Goal: Obtain resource: Download file/media

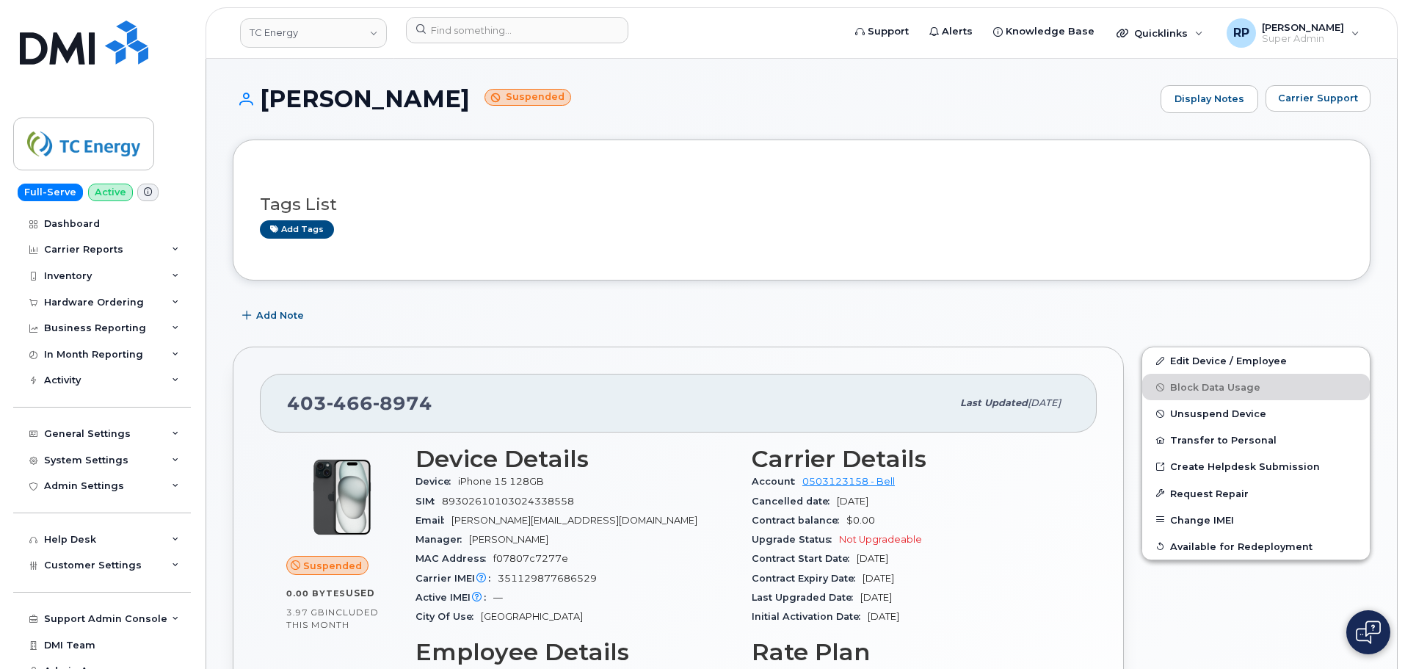
scroll to position [881, 0]
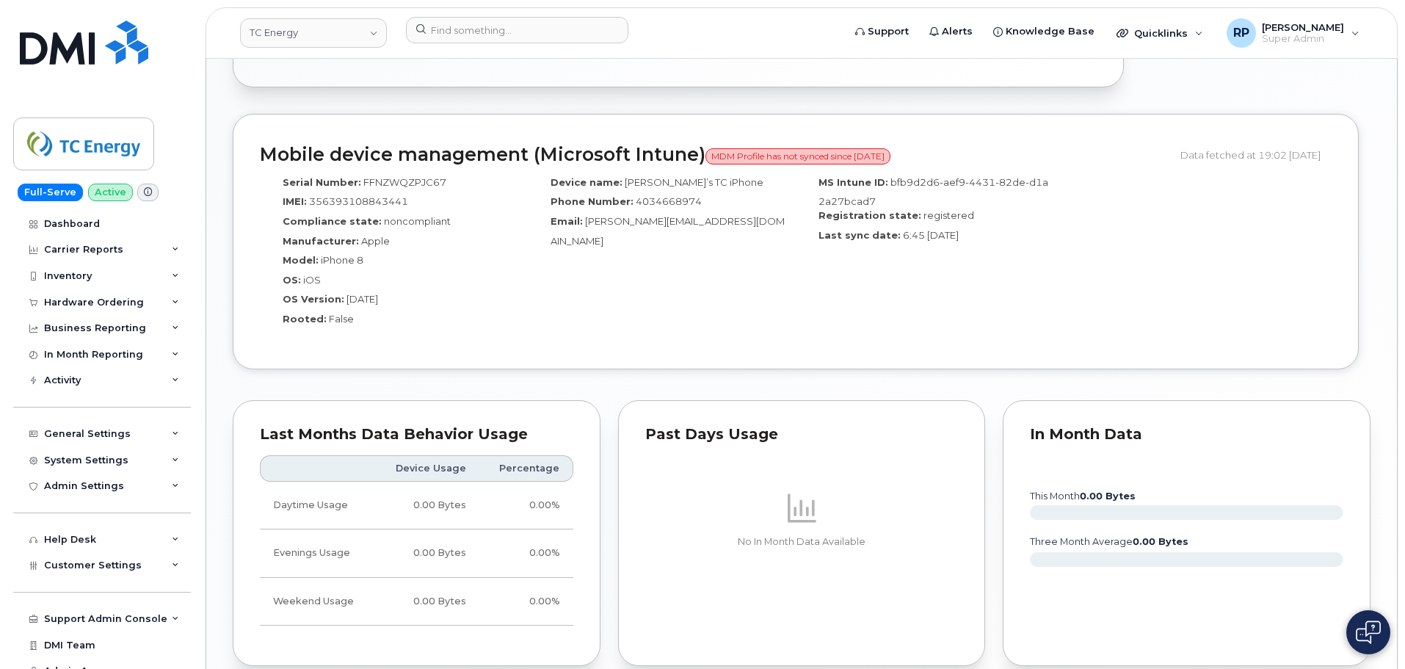
click at [550, 361] on div "Mobile device management (Microsoft Intune) MDM Profile has not synced since 29…" at bounding box center [796, 242] width 1126 height 256
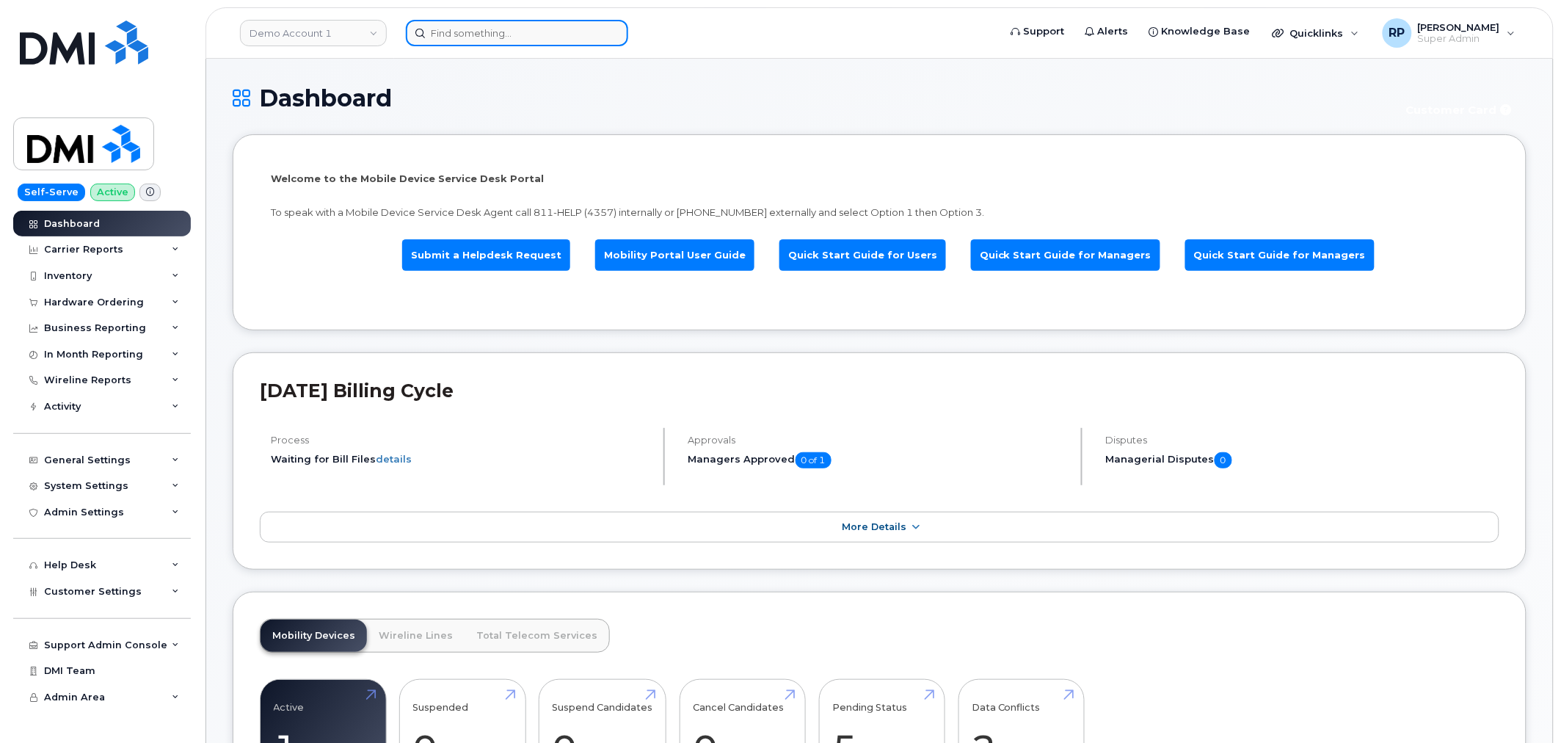
click at [517, 37] on input at bounding box center [517, 33] width 222 height 26
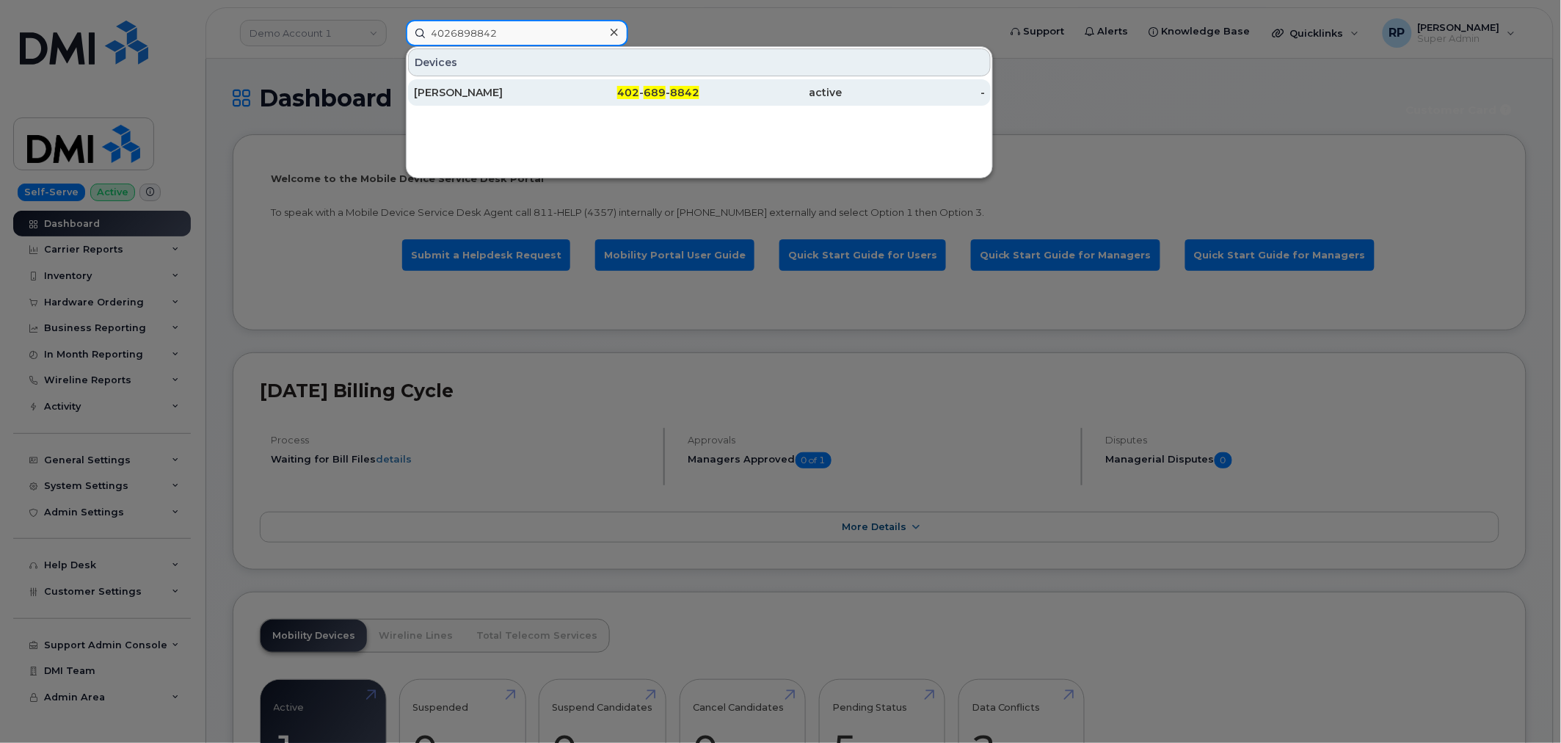
type input "4026898842"
click at [529, 83] on div "[PERSON_NAME]" at bounding box center [485, 92] width 143 height 26
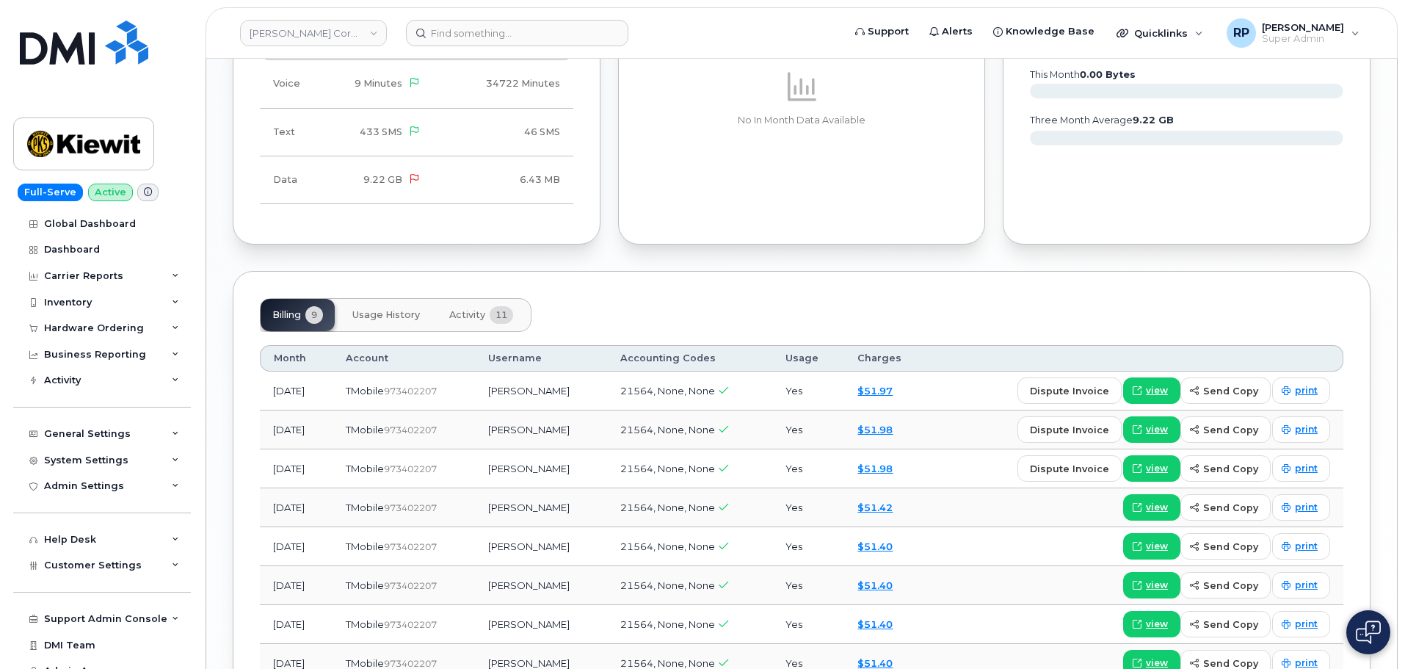
scroll to position [1395, 0]
click at [480, 310] on button "Activity 11" at bounding box center [480, 314] width 87 height 32
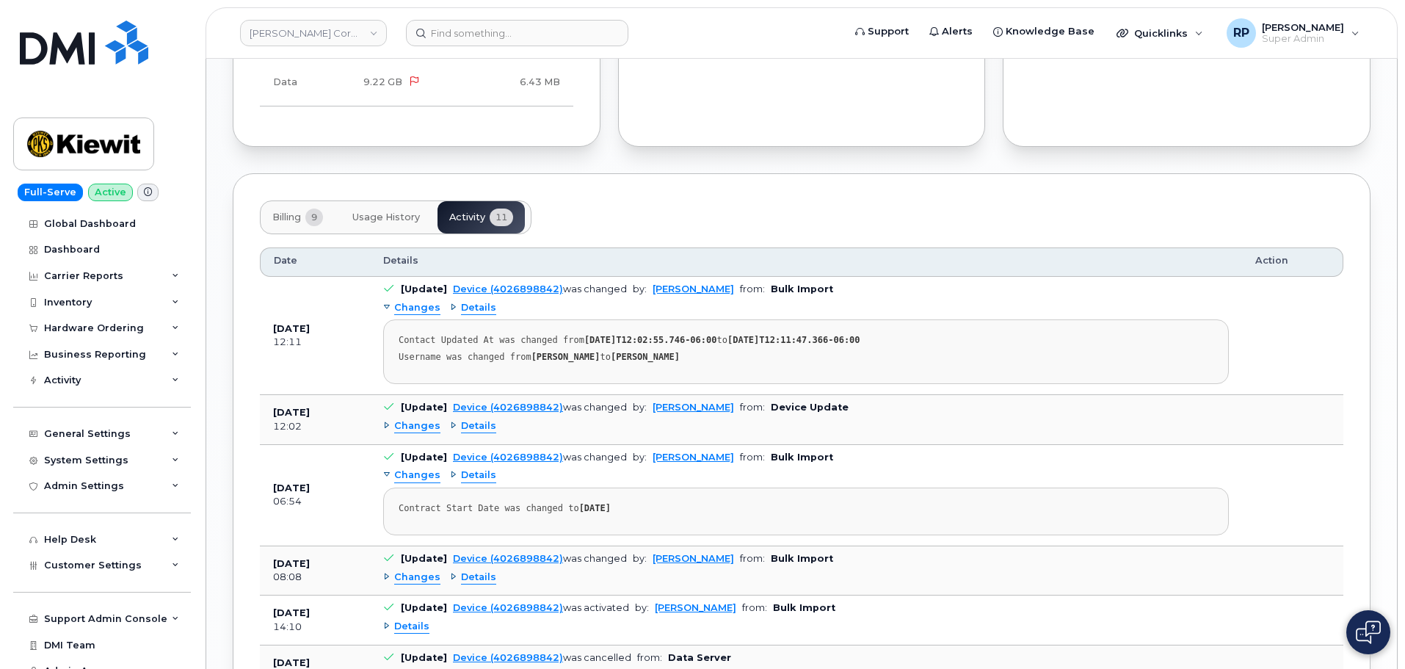
scroll to position [1541, 0]
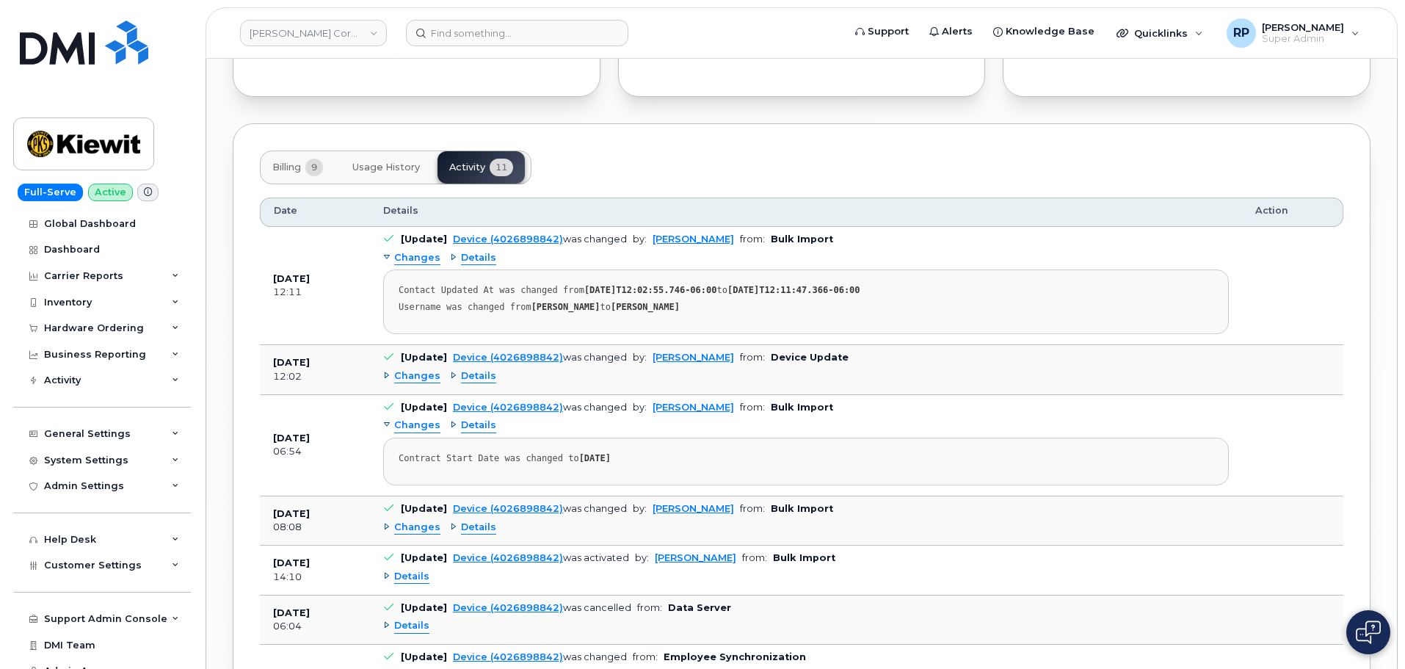
click at [484, 369] on span "Details" at bounding box center [478, 376] width 35 height 14
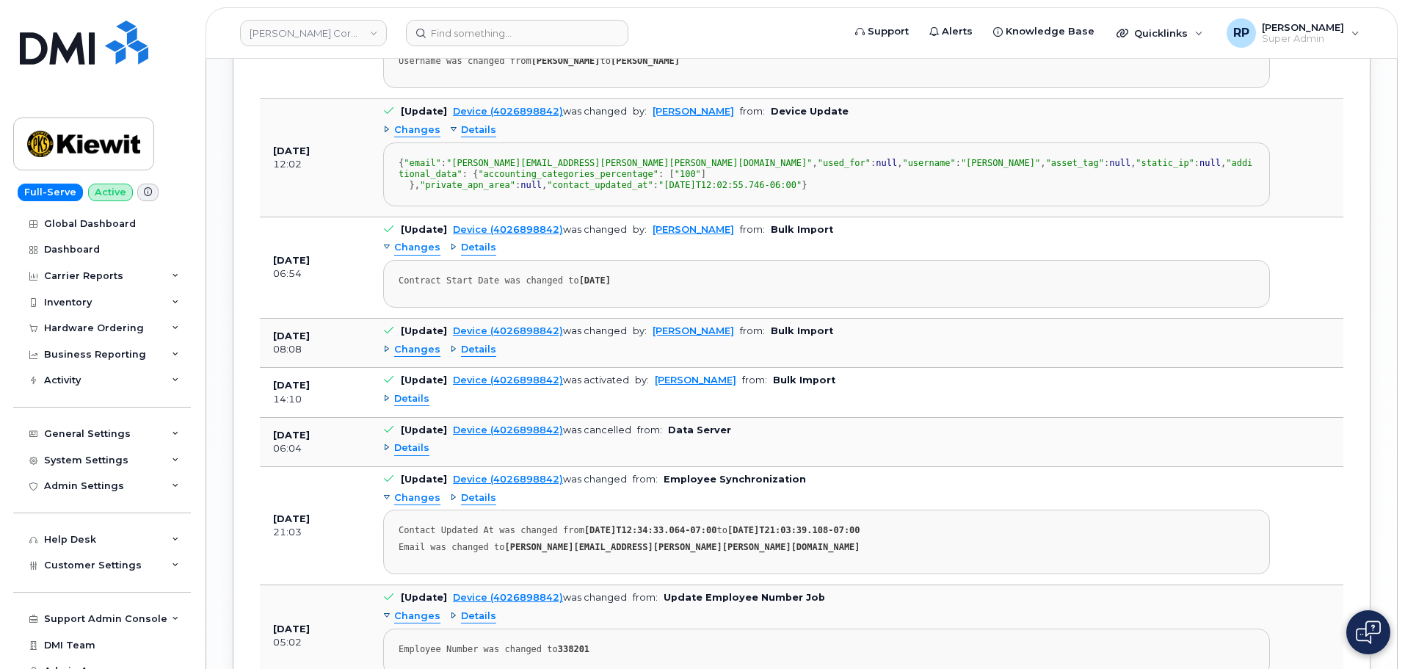
scroll to position [1835, 0]
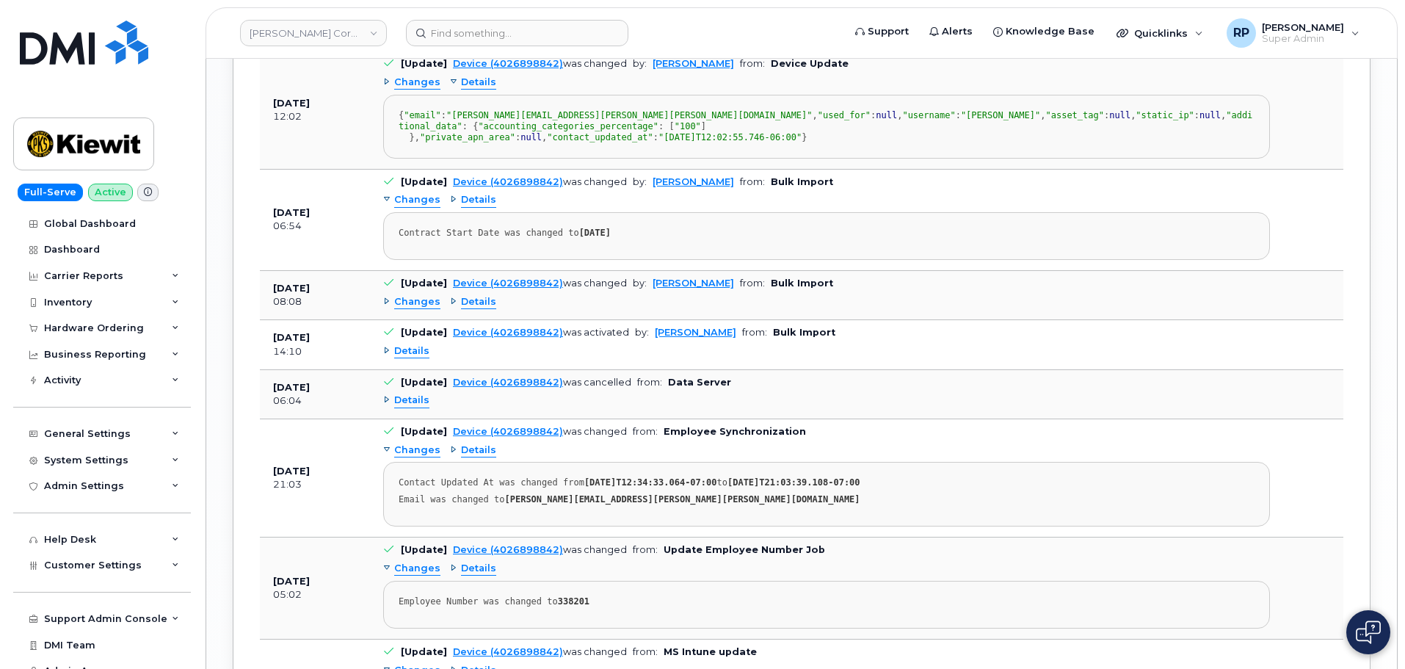
click at [476, 309] on span "Details" at bounding box center [478, 302] width 35 height 14
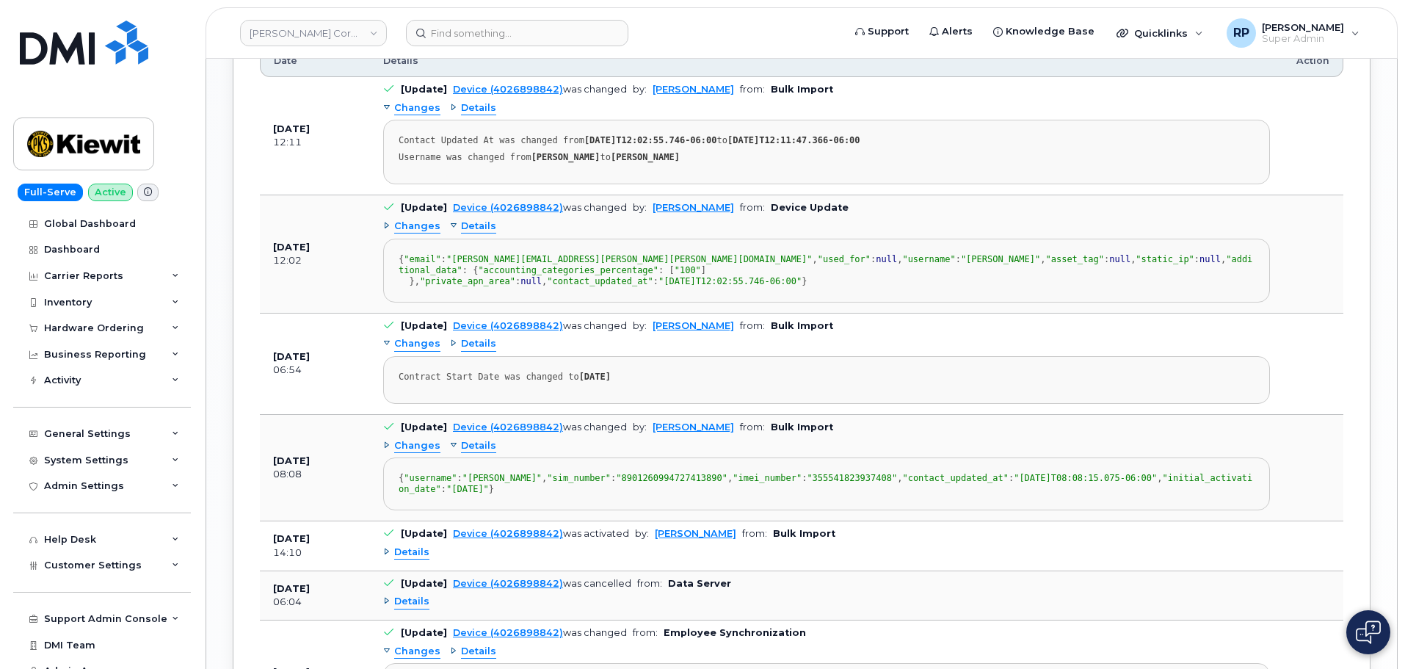
scroll to position [1688, 0]
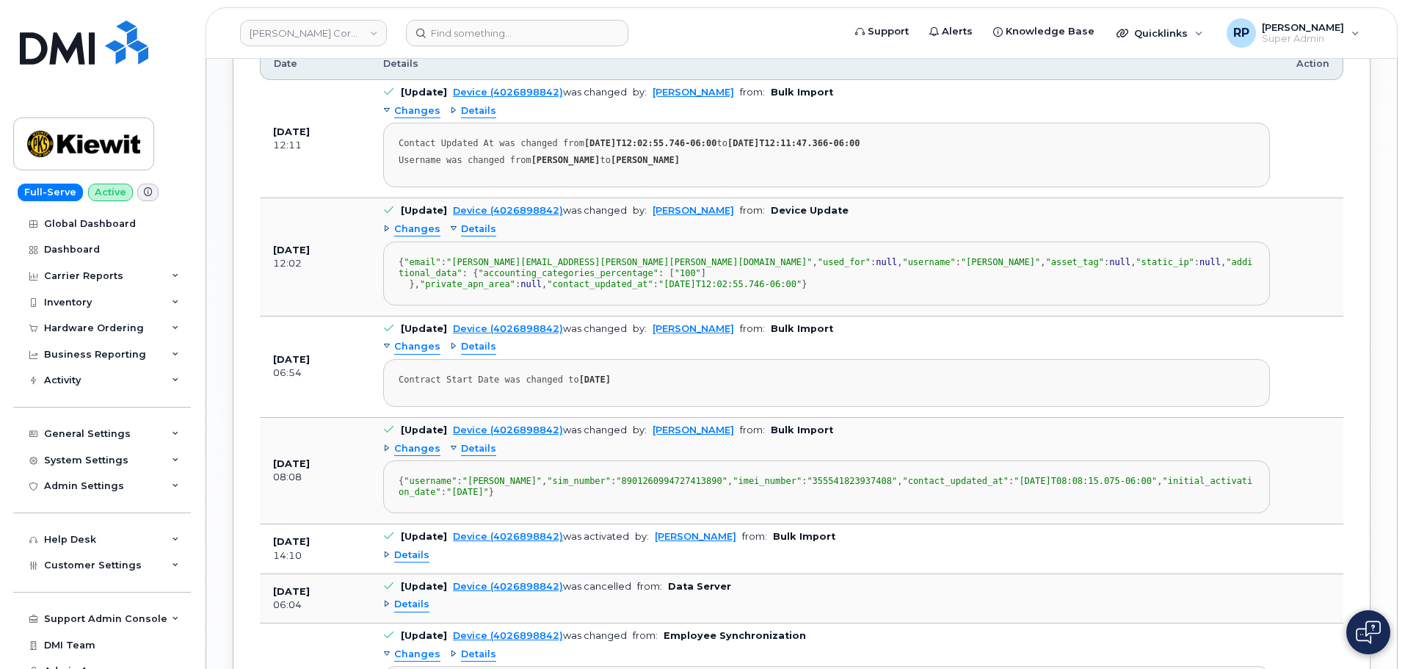
click at [465, 456] on span "Details" at bounding box center [478, 449] width 35 height 14
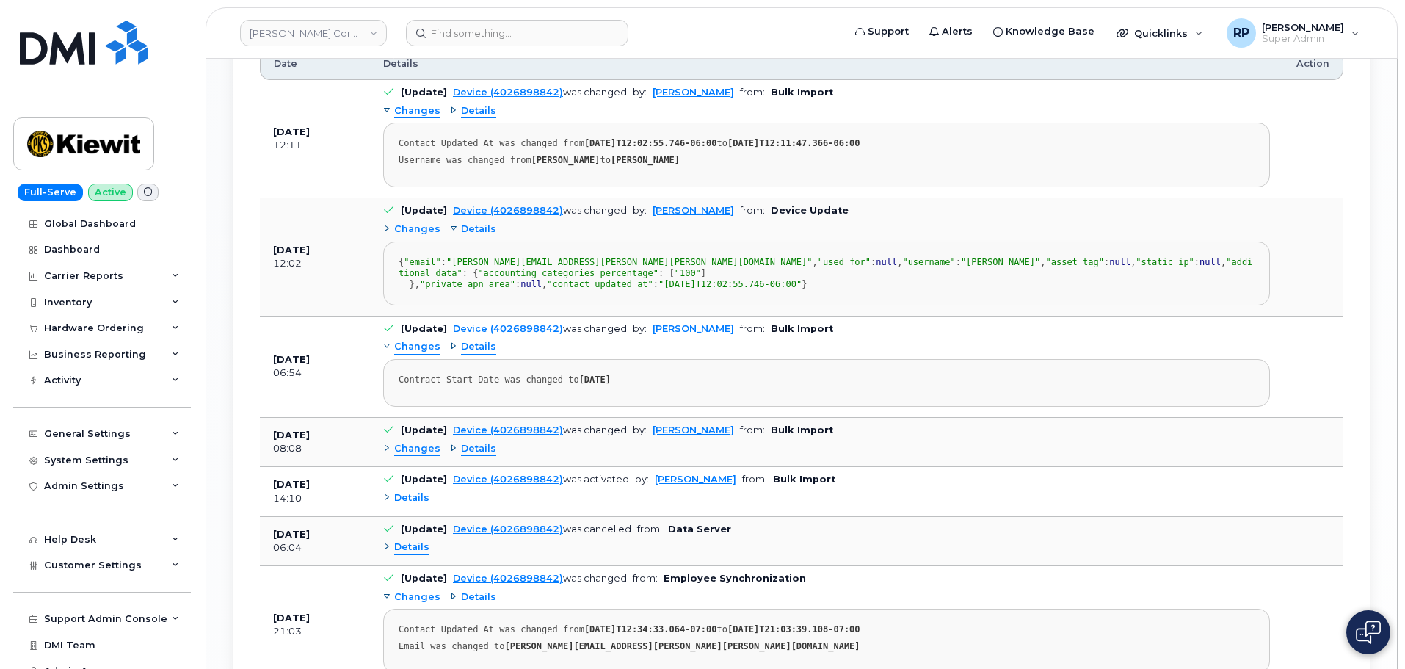
click at [476, 354] on span "Details" at bounding box center [478, 347] width 35 height 14
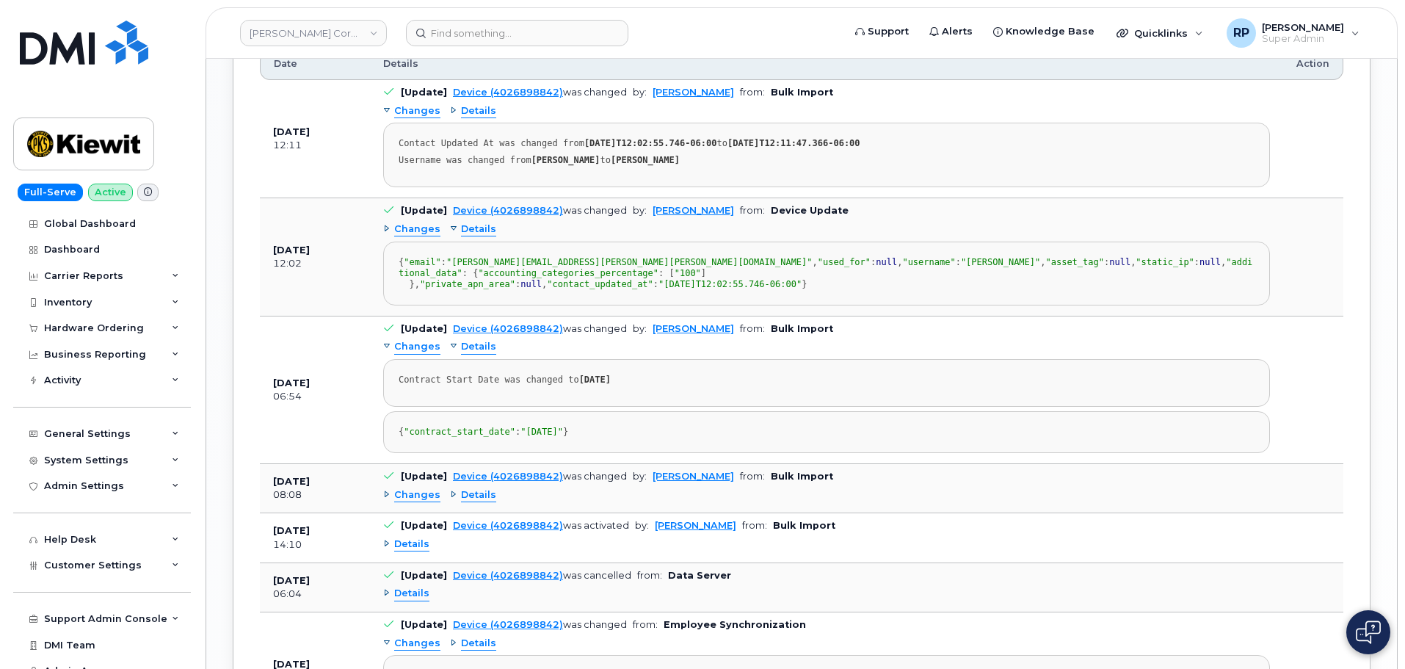
click at [476, 222] on span "Details" at bounding box center [478, 229] width 35 height 14
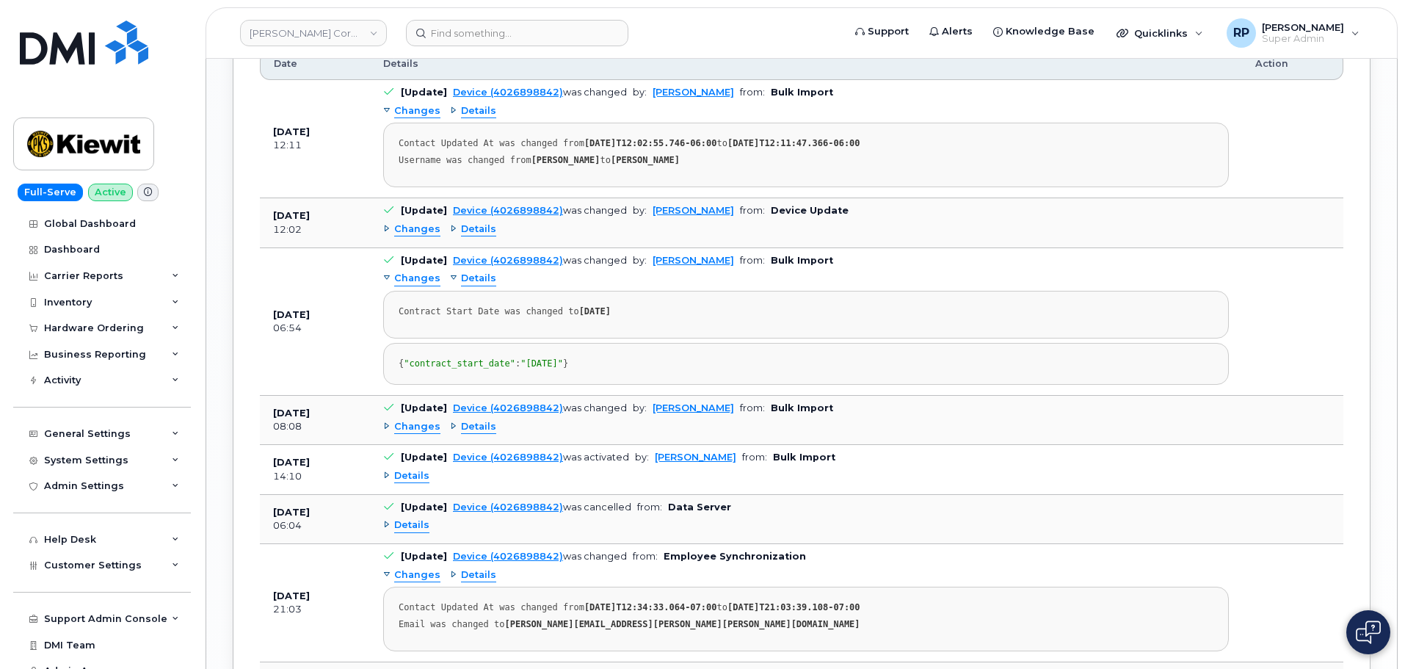
click at [472, 272] on span "Details" at bounding box center [478, 279] width 35 height 14
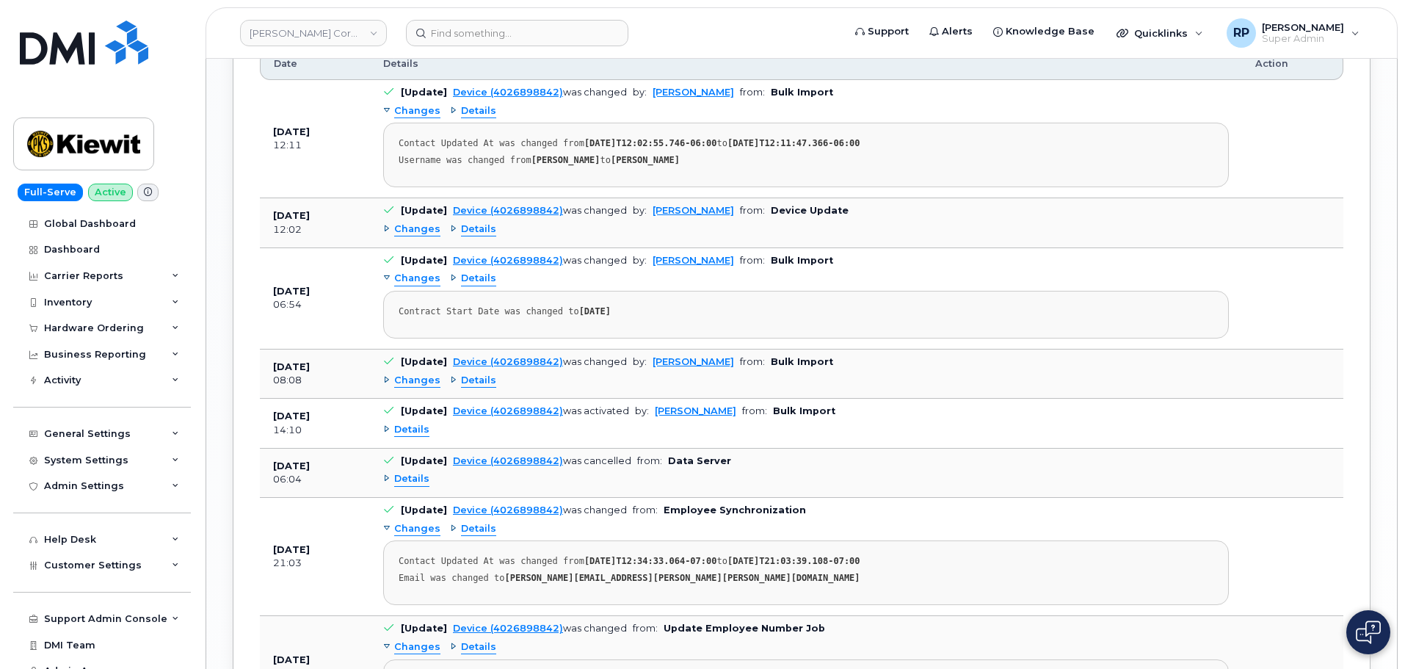
click at [472, 272] on span "Details" at bounding box center [478, 279] width 35 height 14
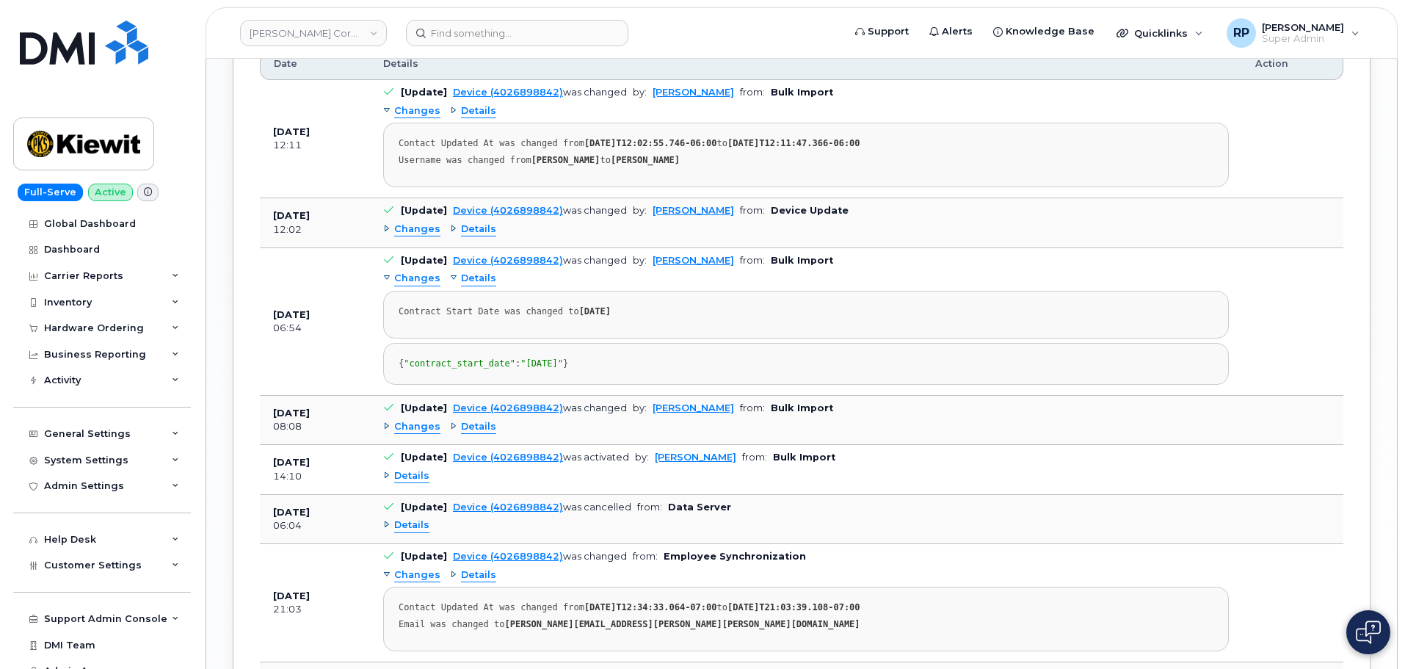
click at [472, 272] on span "Details" at bounding box center [478, 279] width 35 height 14
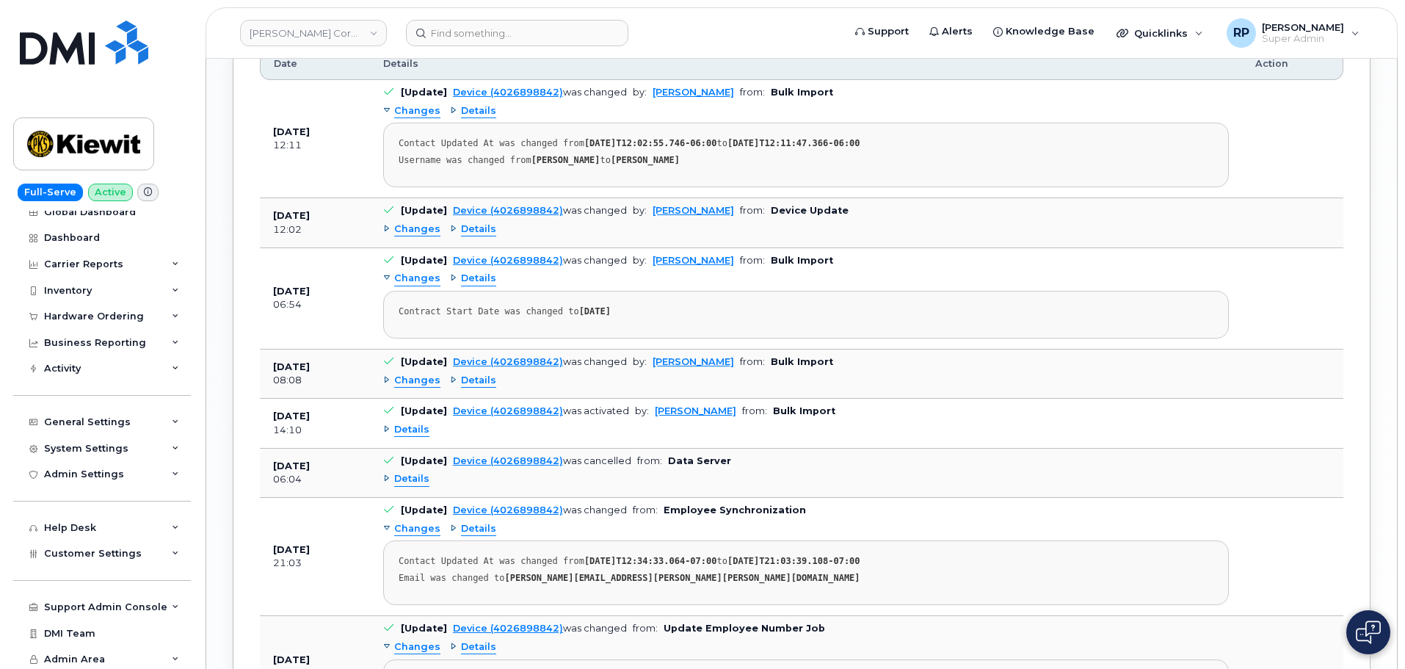
scroll to position [15, 0]
click at [110, 258] on div "Carrier Reports" at bounding box center [83, 261] width 79 height 12
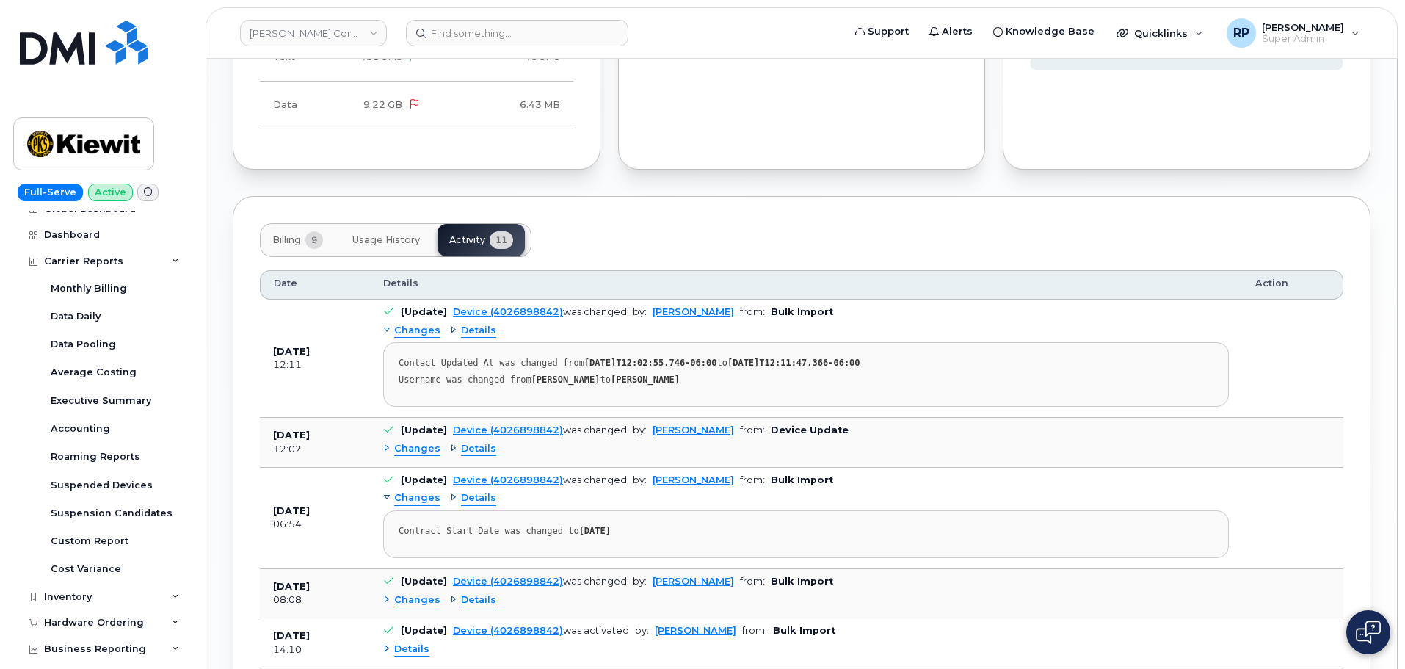
scroll to position [1468, 0]
click at [844, 232] on div "Billing 9 Usage History Activity 11" at bounding box center [801, 241] width 1083 height 34
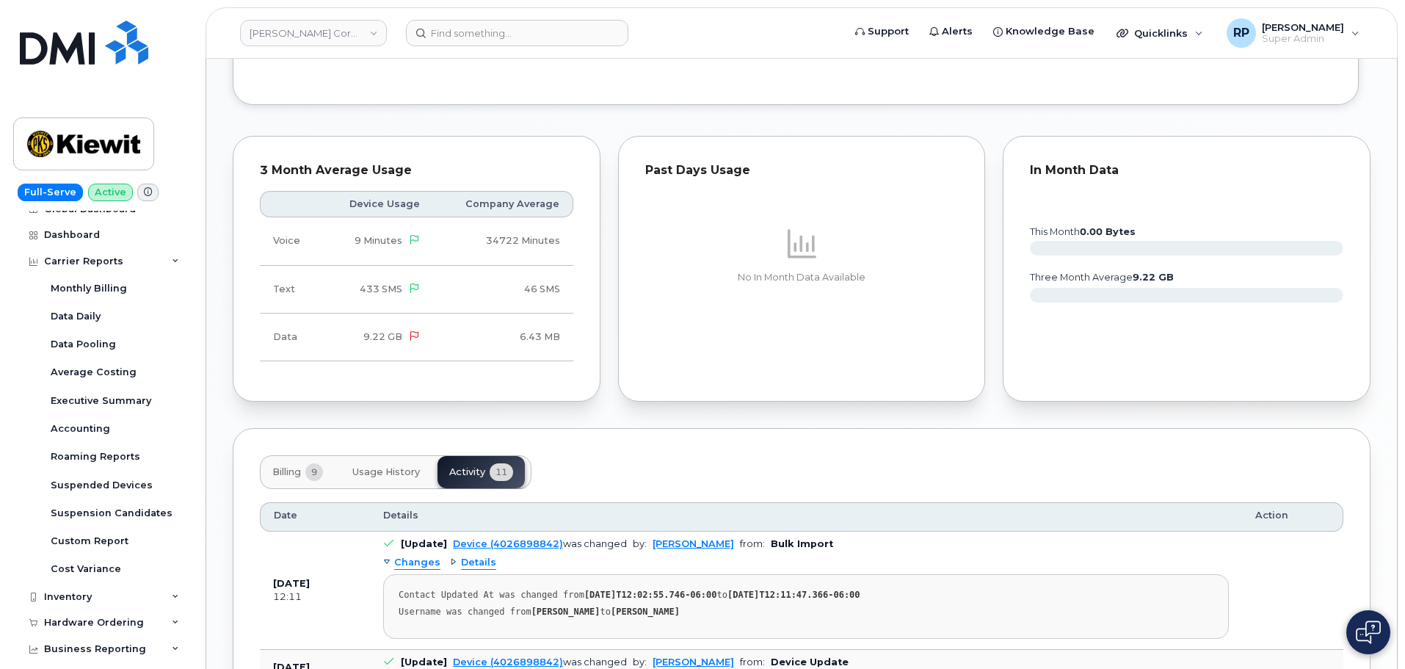
scroll to position [1248, 0]
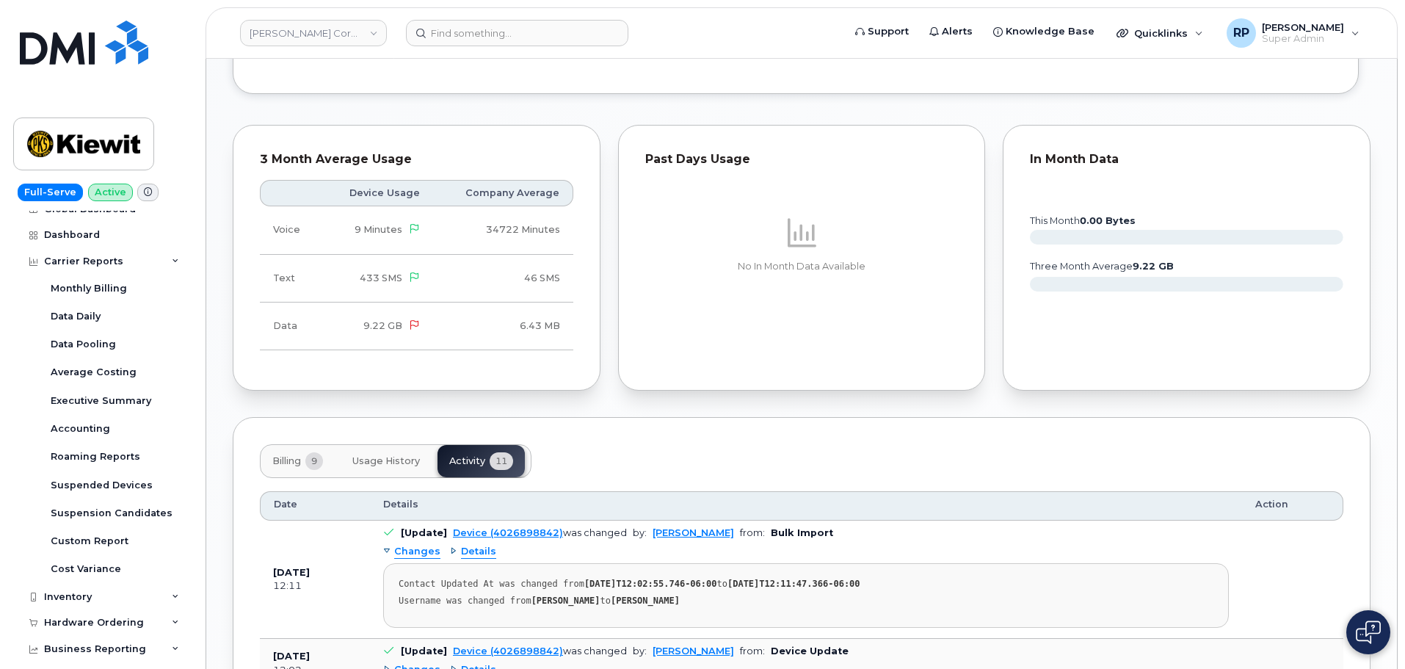
click at [284, 462] on button "Billing 9" at bounding box center [298, 461] width 74 height 32
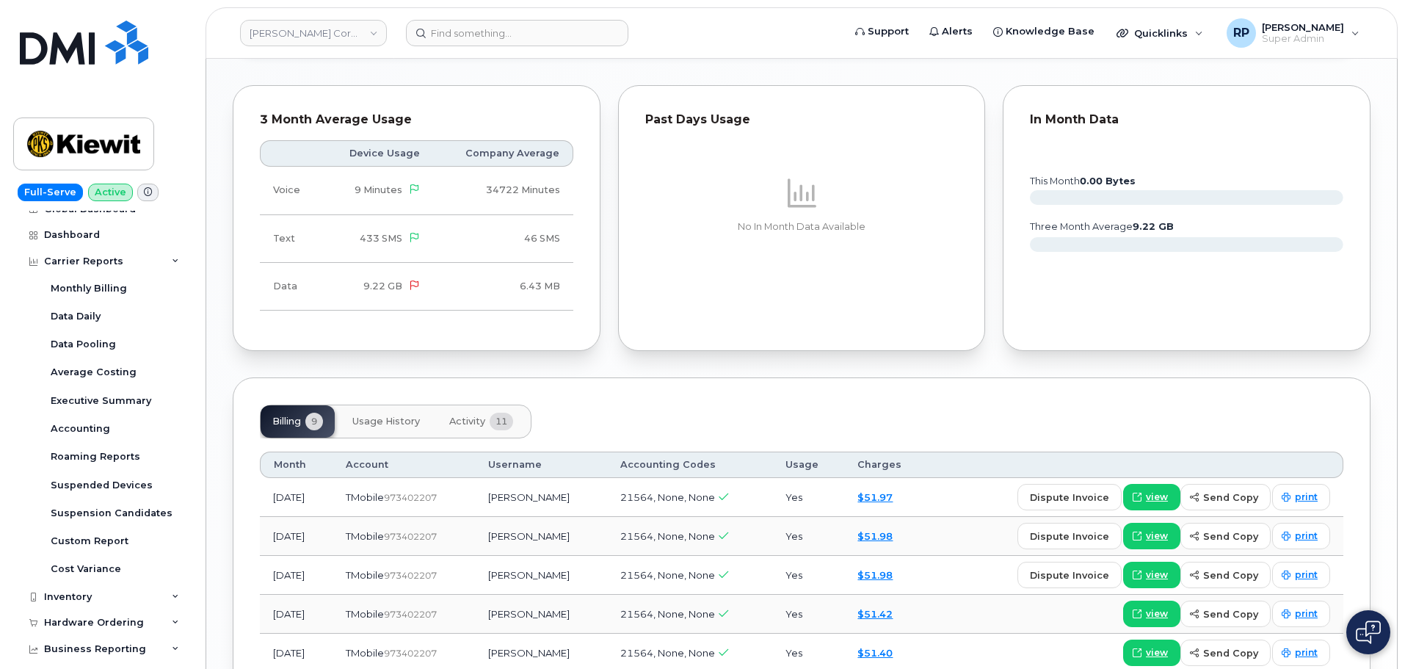
scroll to position [1541, 0]
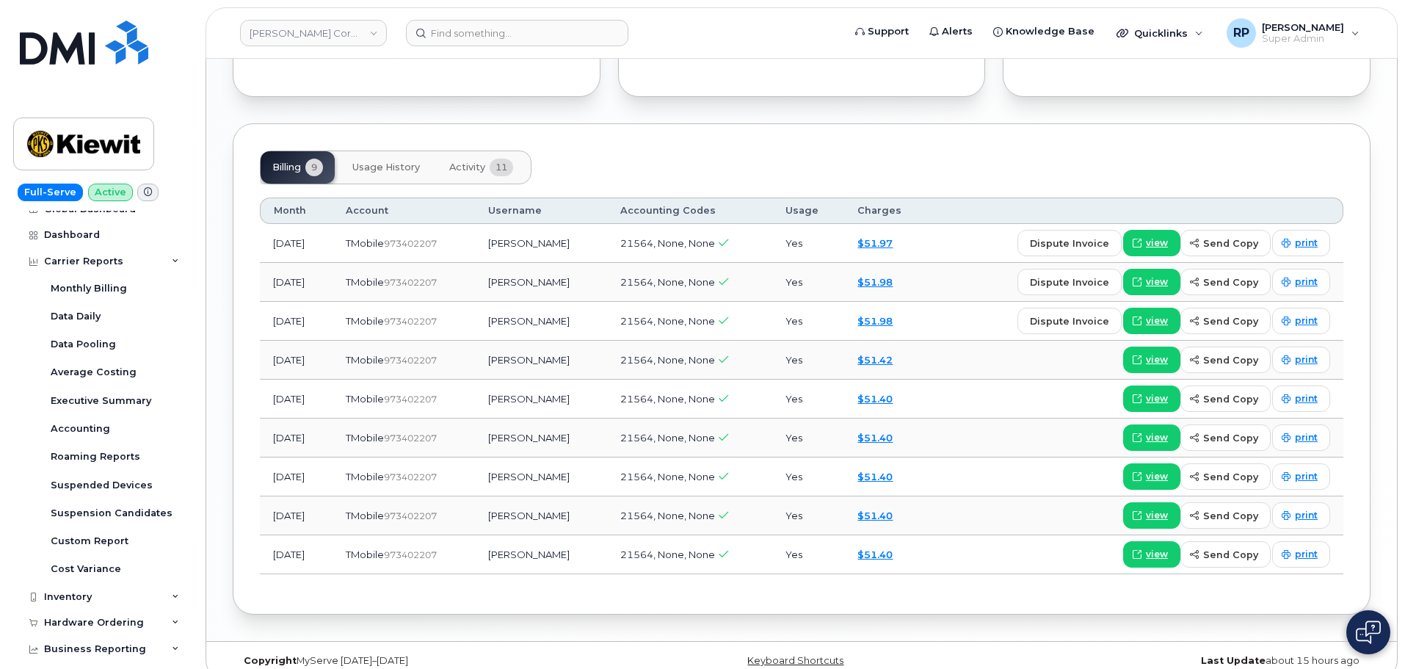
click at [473, 161] on span "Activity" at bounding box center [467, 167] width 36 height 12
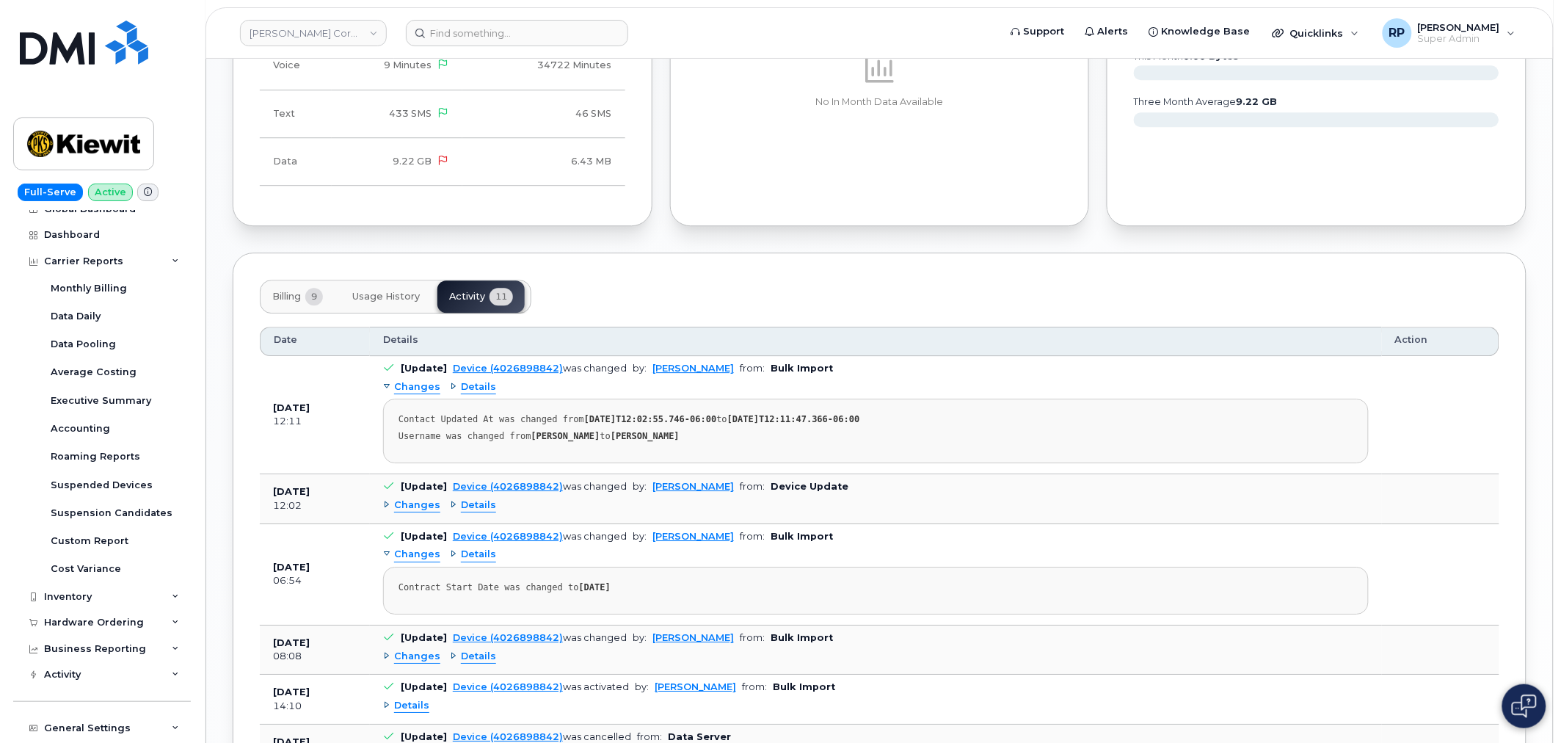
scroll to position [1468, 0]
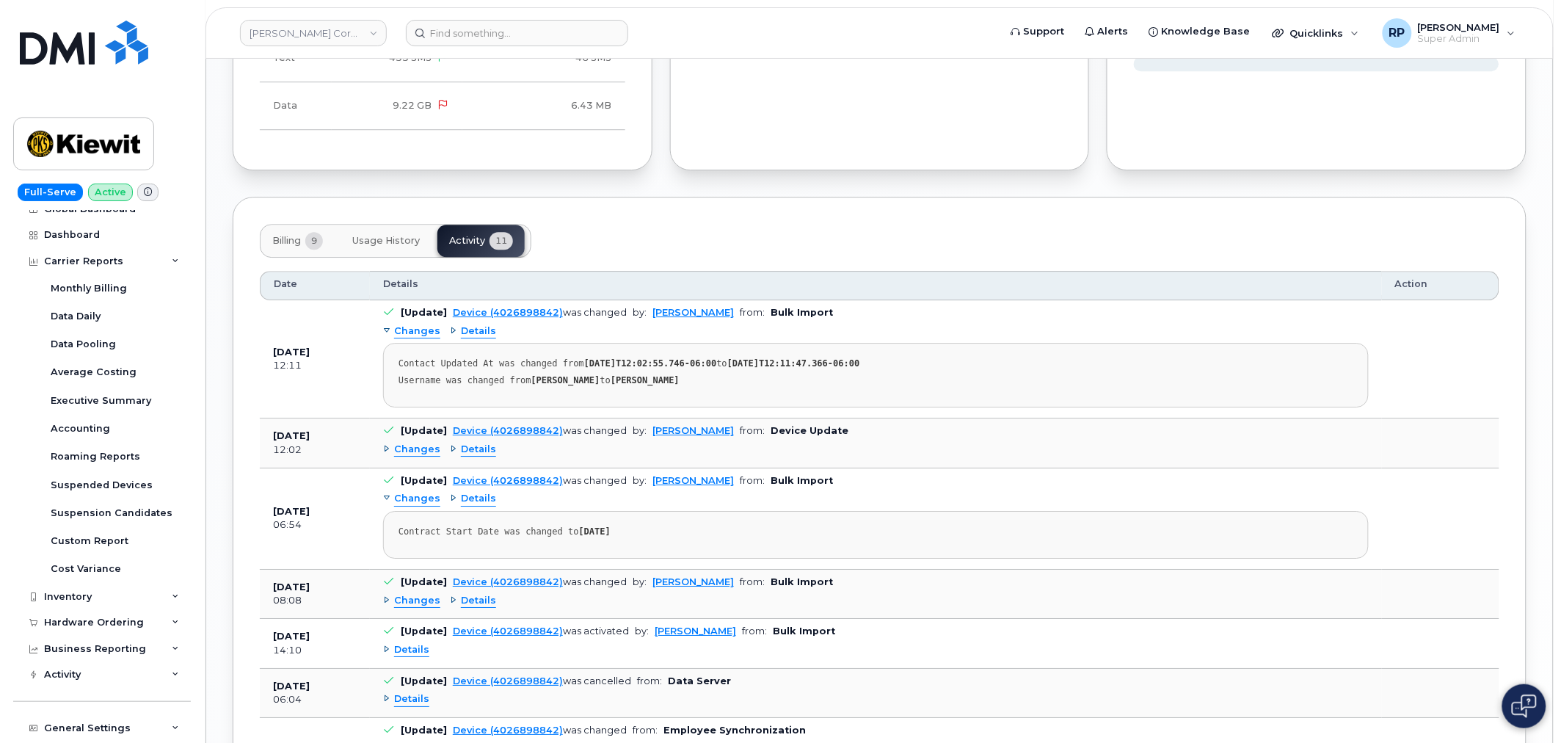
click at [291, 235] on span "Billing" at bounding box center [286, 241] width 29 height 12
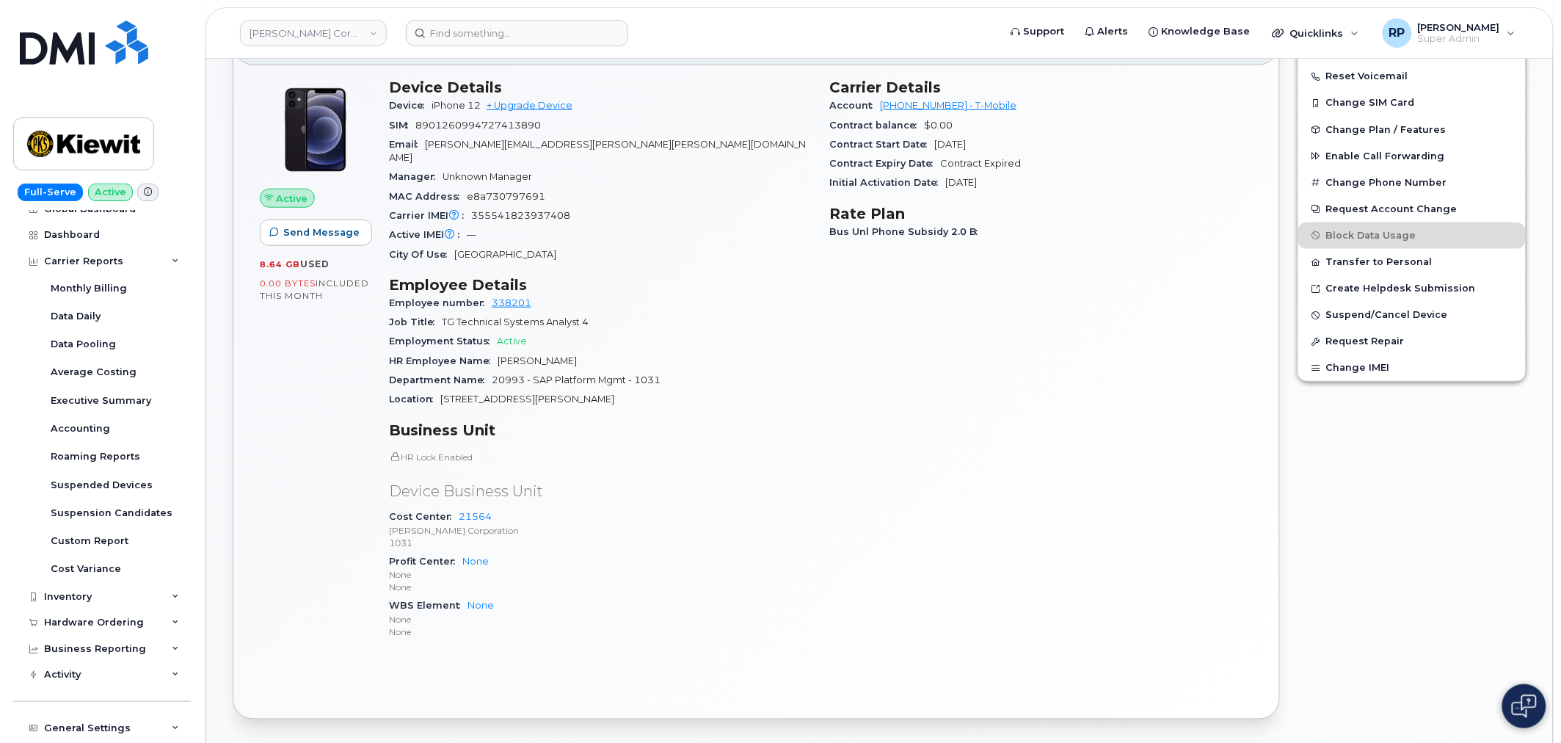
scroll to position [81, 0]
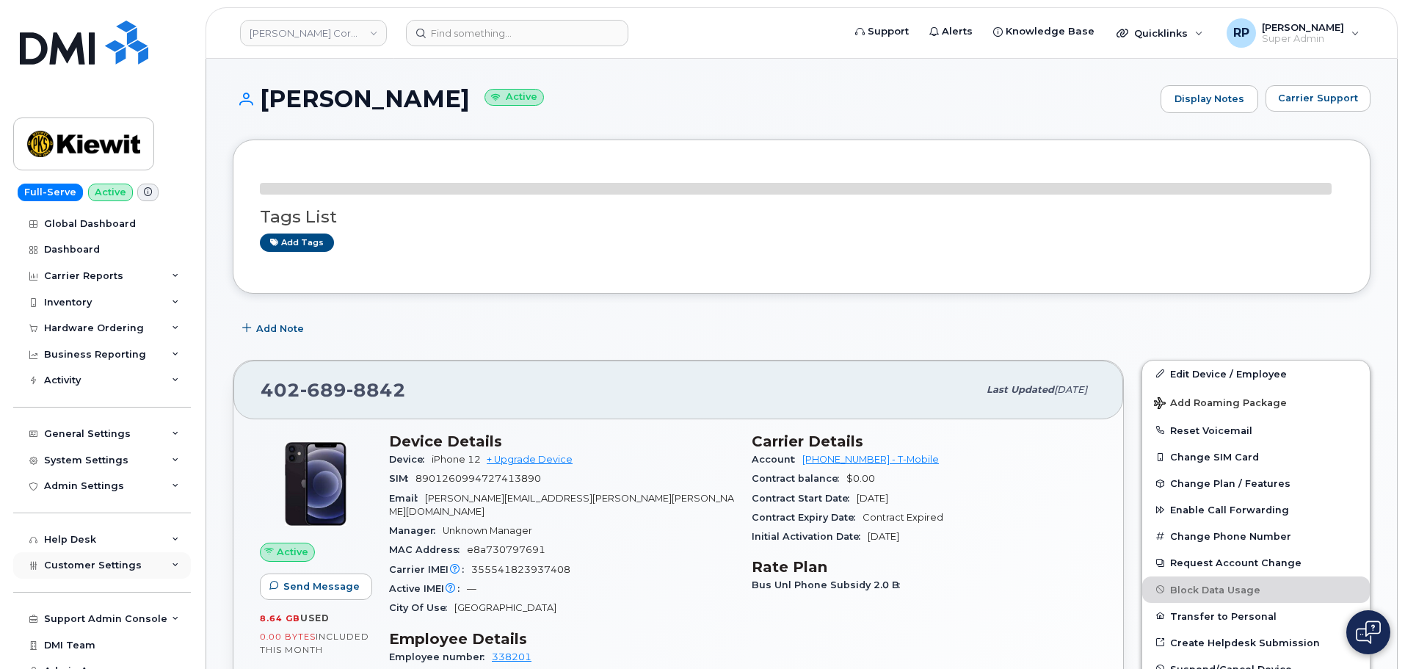
click at [117, 570] on span "Customer Settings" at bounding box center [93, 564] width 98 height 11
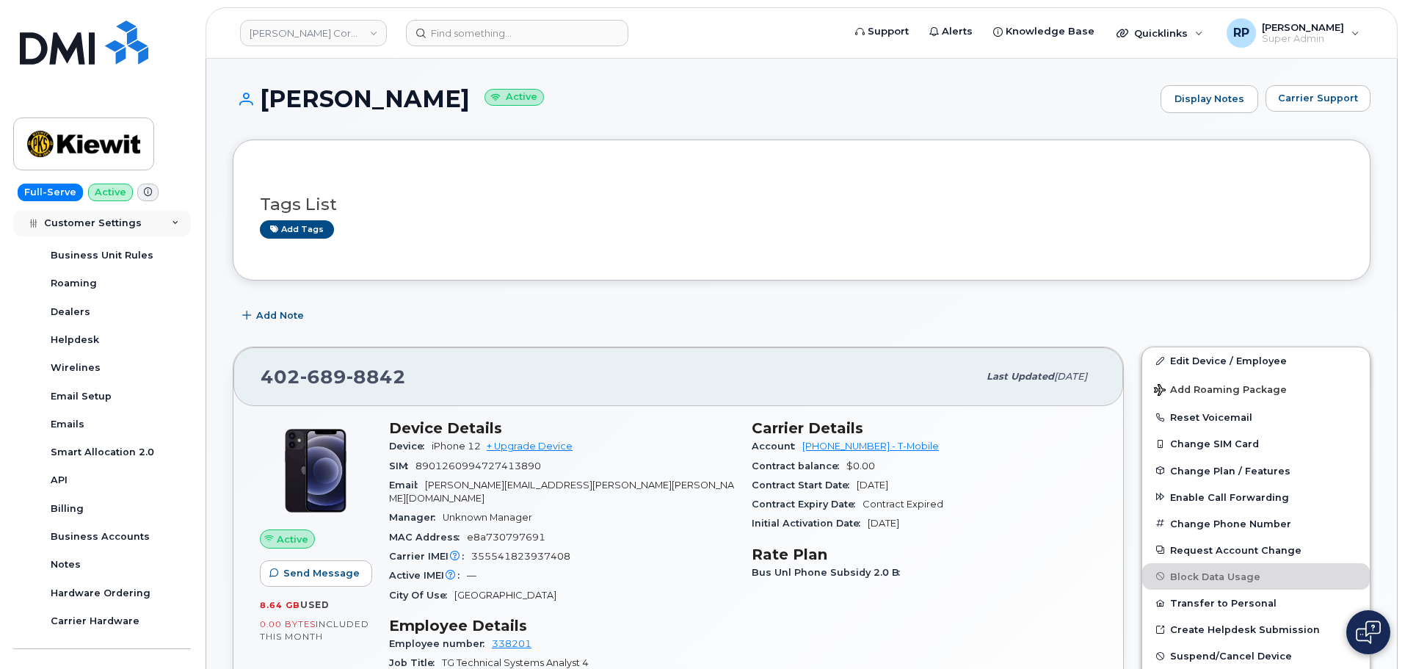
scroll to position [367, 0]
click at [112, 538] on div "Business Accounts" at bounding box center [100, 534] width 99 height 13
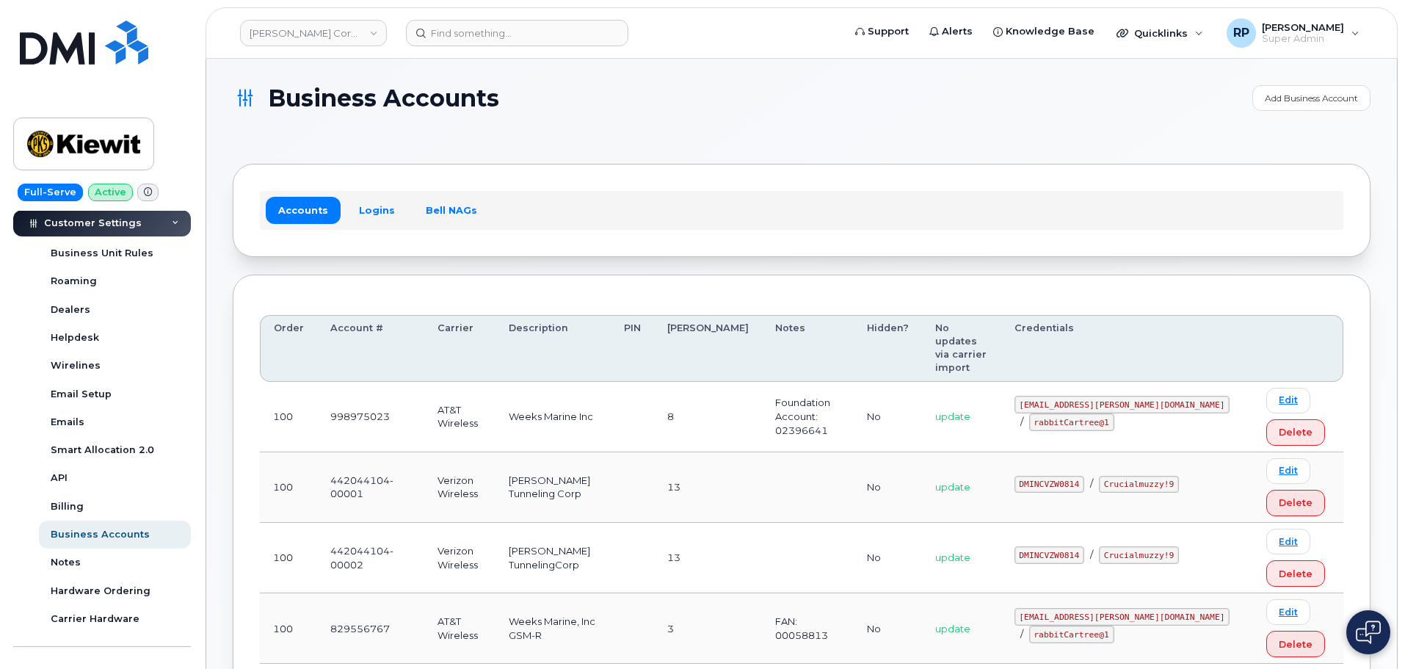
click at [374, 192] on div "Accounts Logins Bell NAGs" at bounding box center [801, 210] width 1083 height 38
click at [375, 211] on link "Logins" at bounding box center [376, 210] width 61 height 26
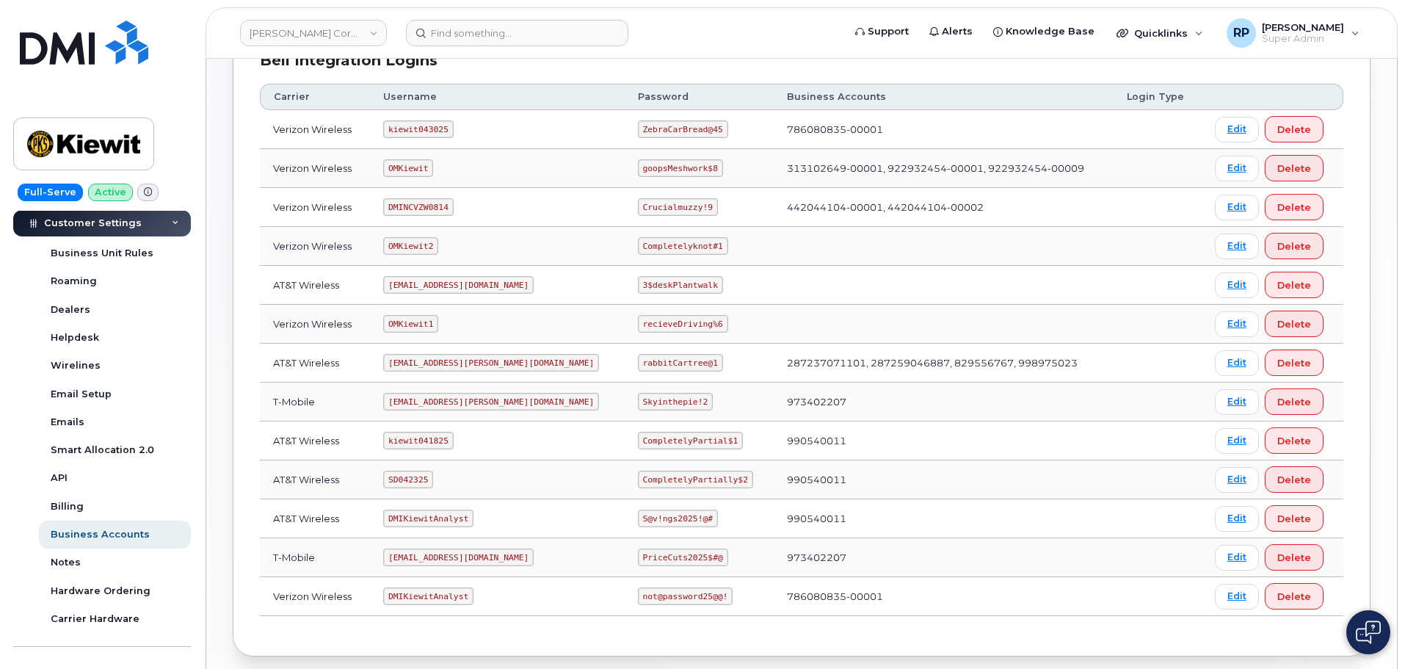
scroll to position [294, 0]
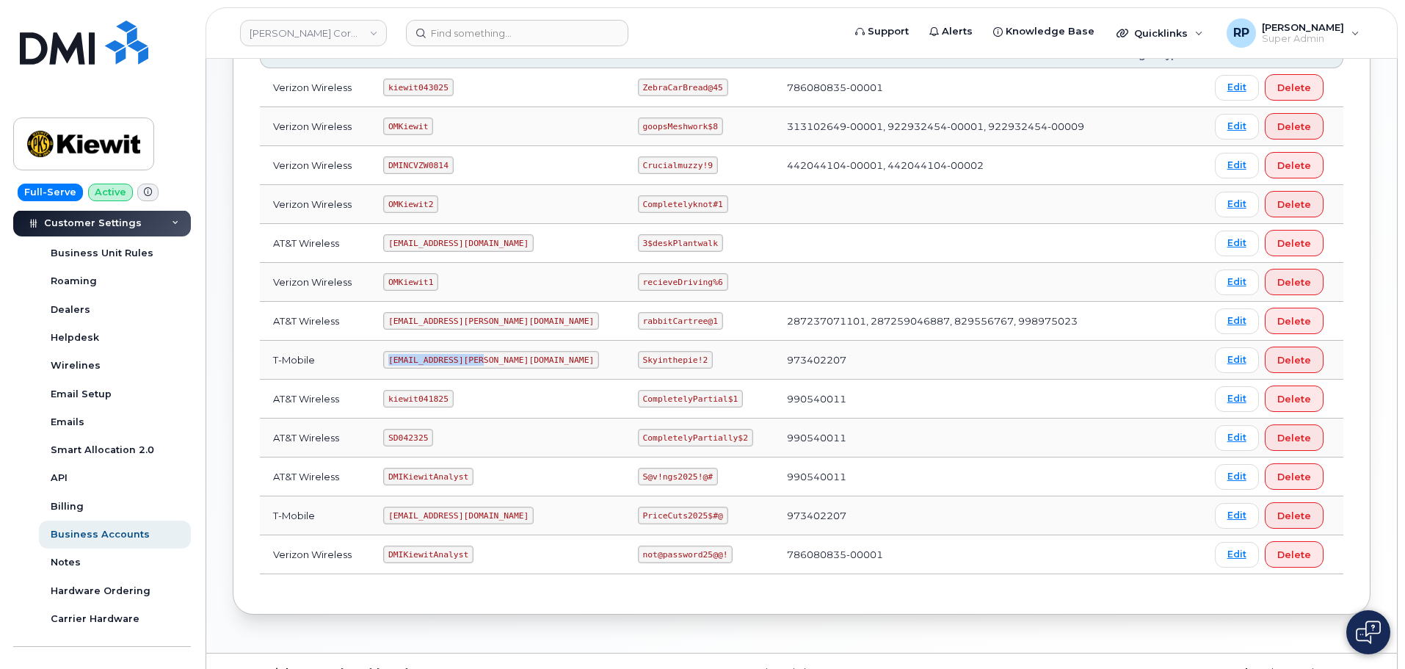
drag, startPoint x: 395, startPoint y: 357, endPoint x: 495, endPoint y: 362, distance: 100.6
click at [495, 362] on td "ms-kiewit@dminc.com" at bounding box center [497, 360] width 255 height 39
copy code "ms-kiewit@dminc.com"
drag, startPoint x: 595, startPoint y: 359, endPoint x: 660, endPoint y: 362, distance: 65.4
click at [660, 362] on code "Skyinthepie!2" at bounding box center [675, 360] width 75 height 18
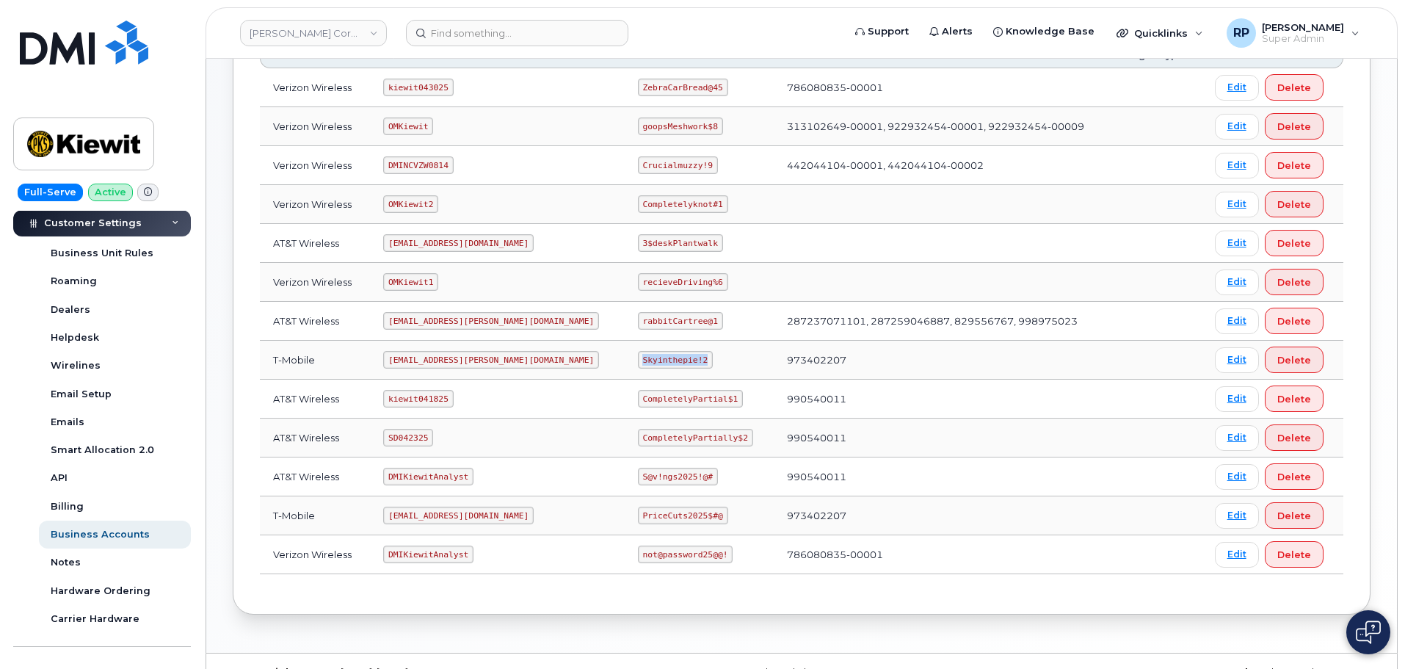
copy code "Skyinthepie!2"
drag, startPoint x: 393, startPoint y: 517, endPoint x: 543, endPoint y: 519, distance: 149.7
click at [543, 519] on td "ms-invoiceprocessing@dminc.com" at bounding box center [497, 515] width 255 height 39
copy code "ms-invoiceprocessing@dminc.com"
drag, startPoint x: 597, startPoint y: 516, endPoint x: 683, endPoint y: 517, distance: 86.6
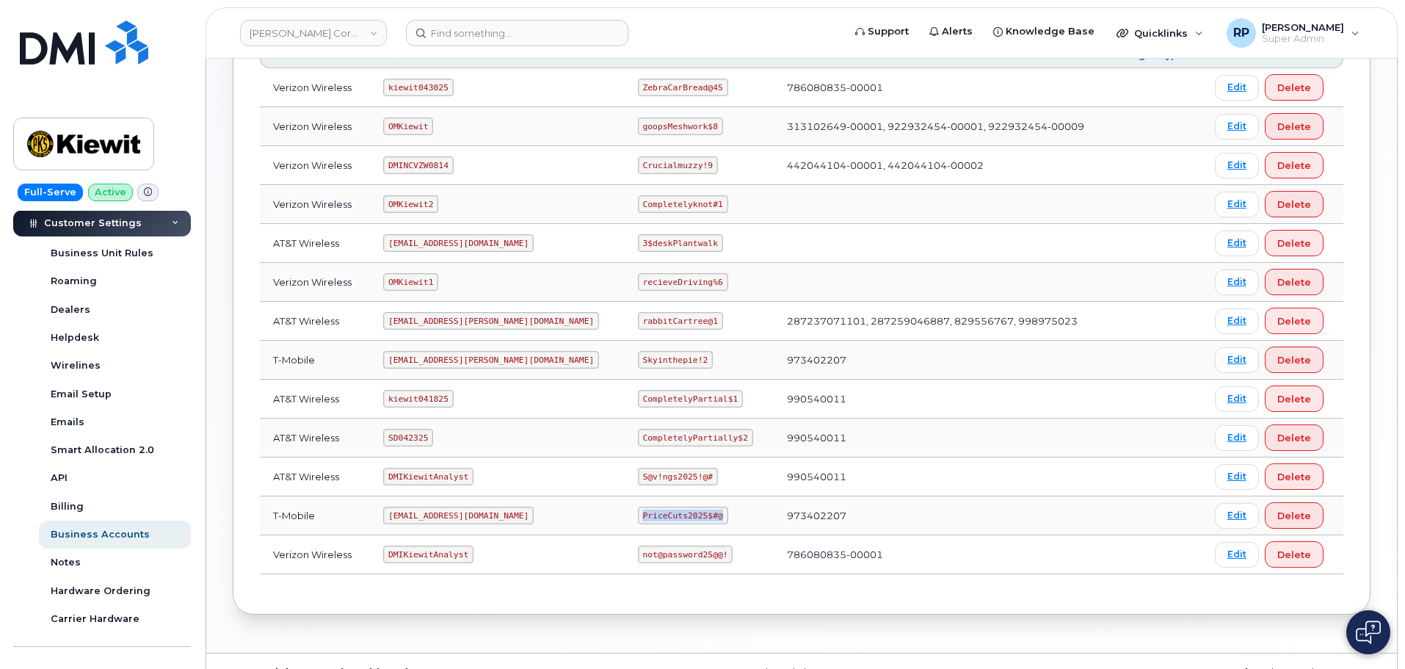
click at [683, 517] on td "PriceCuts2025$#@" at bounding box center [699, 515] width 149 height 39
copy code "PriceCuts2025$#@"
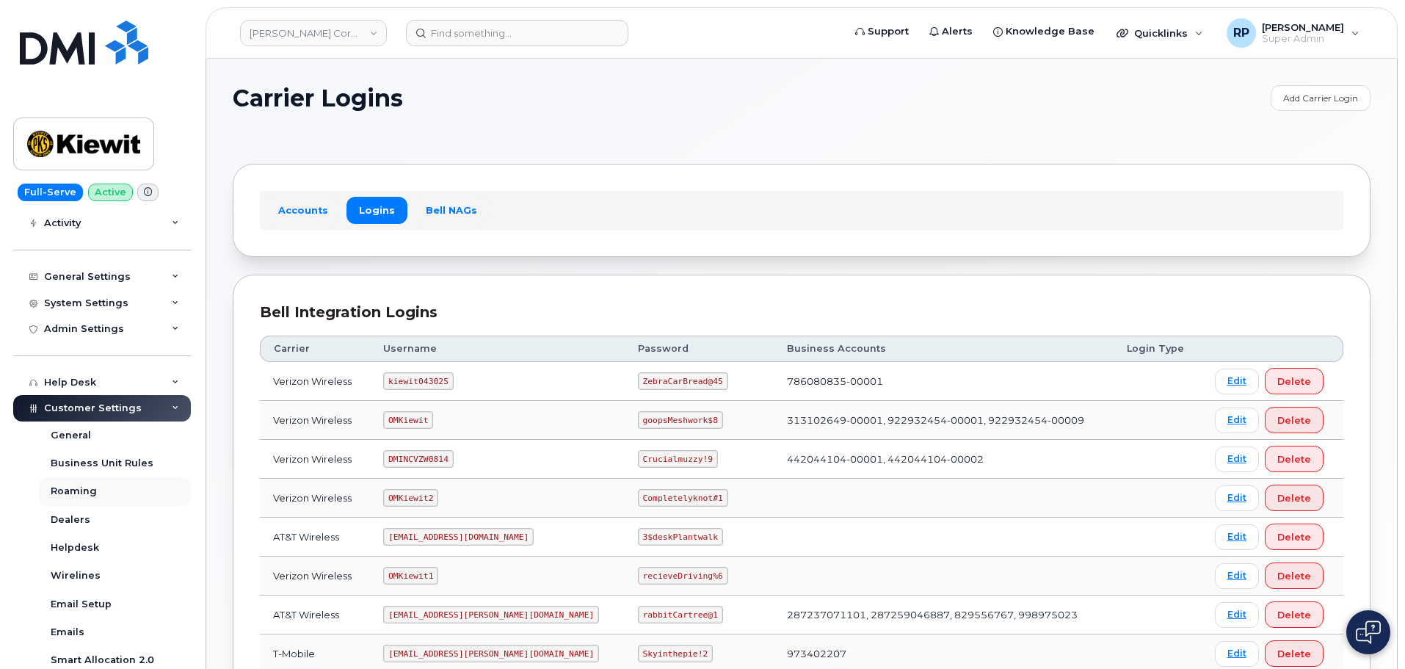
scroll to position [0, 0]
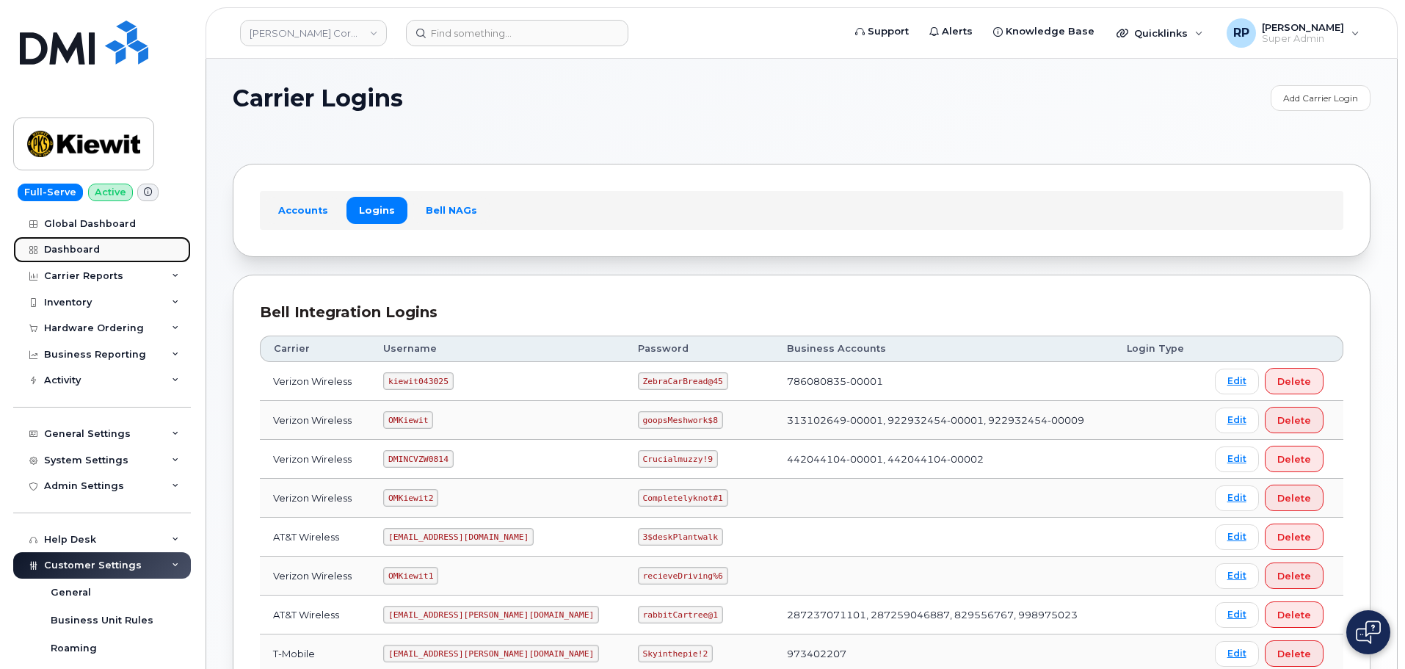
click at [76, 244] on div "Dashboard" at bounding box center [72, 250] width 56 height 12
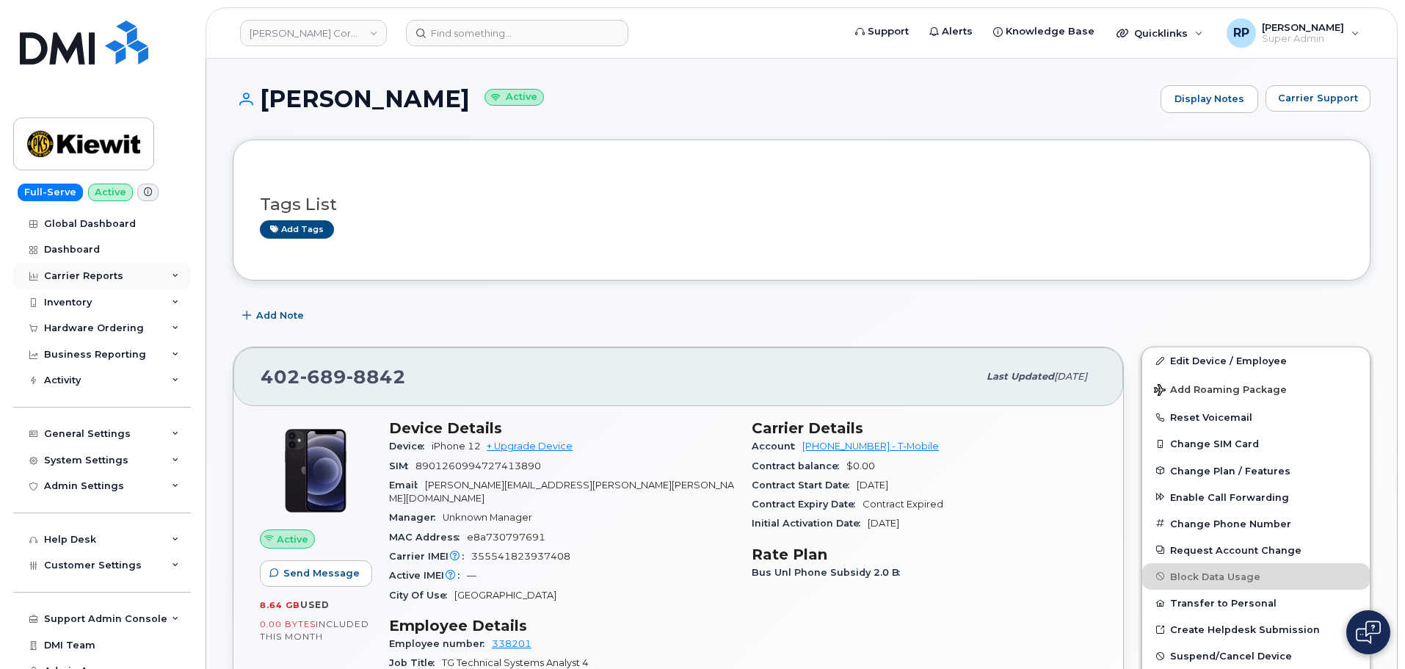
click at [96, 270] on div "Carrier Reports" at bounding box center [83, 276] width 79 height 12
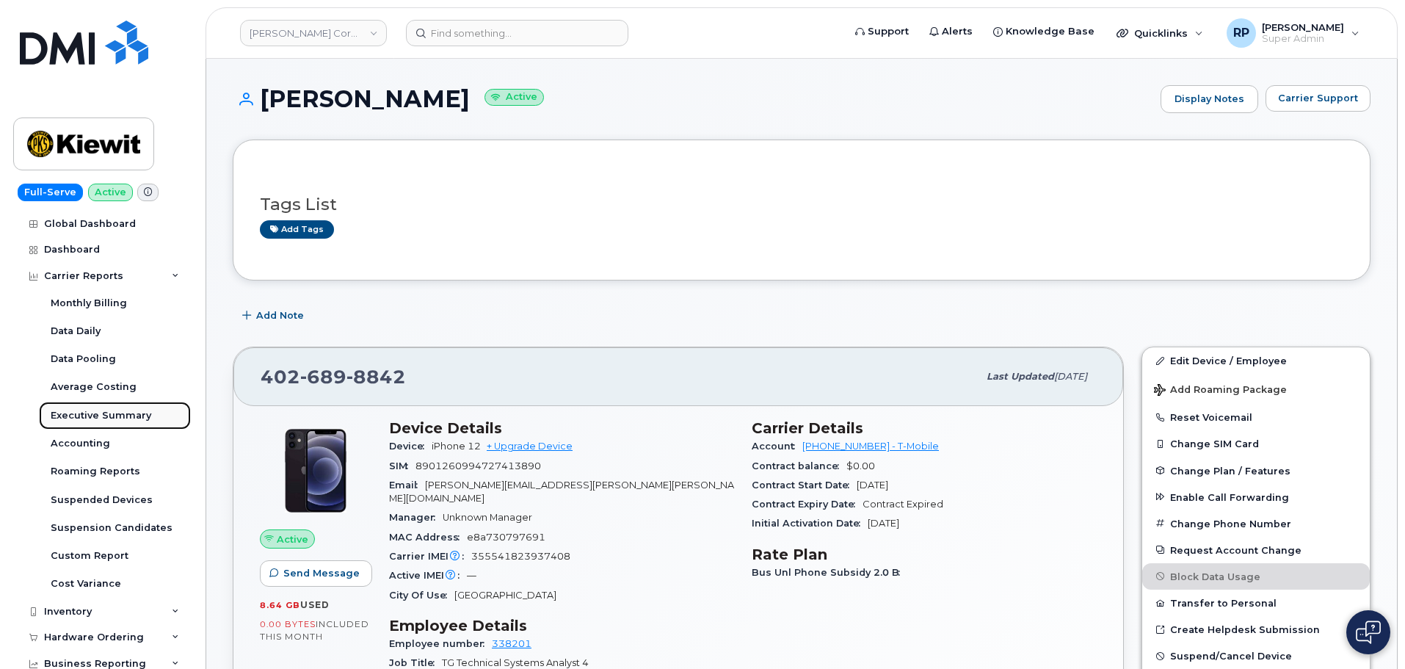
click at [93, 416] on div "Executive Summary" at bounding box center [101, 415] width 101 height 13
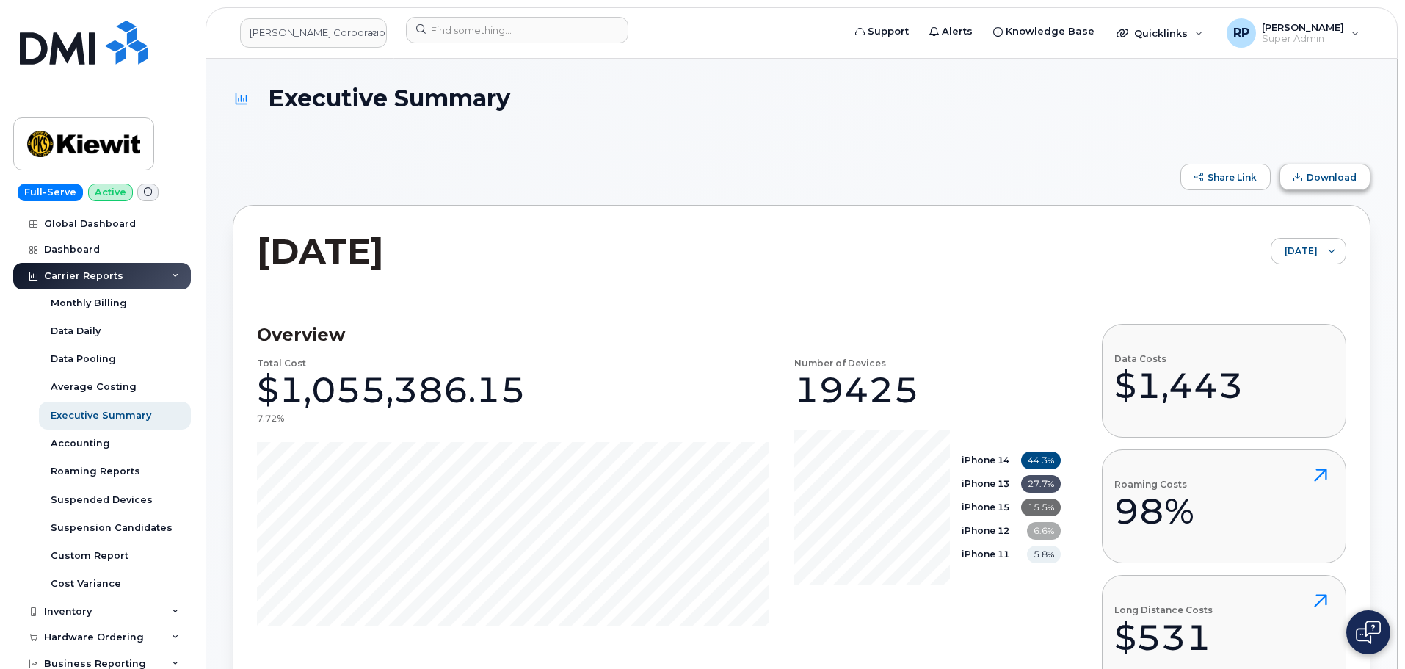
click at [1321, 174] on span "Download" at bounding box center [1331, 177] width 50 height 11
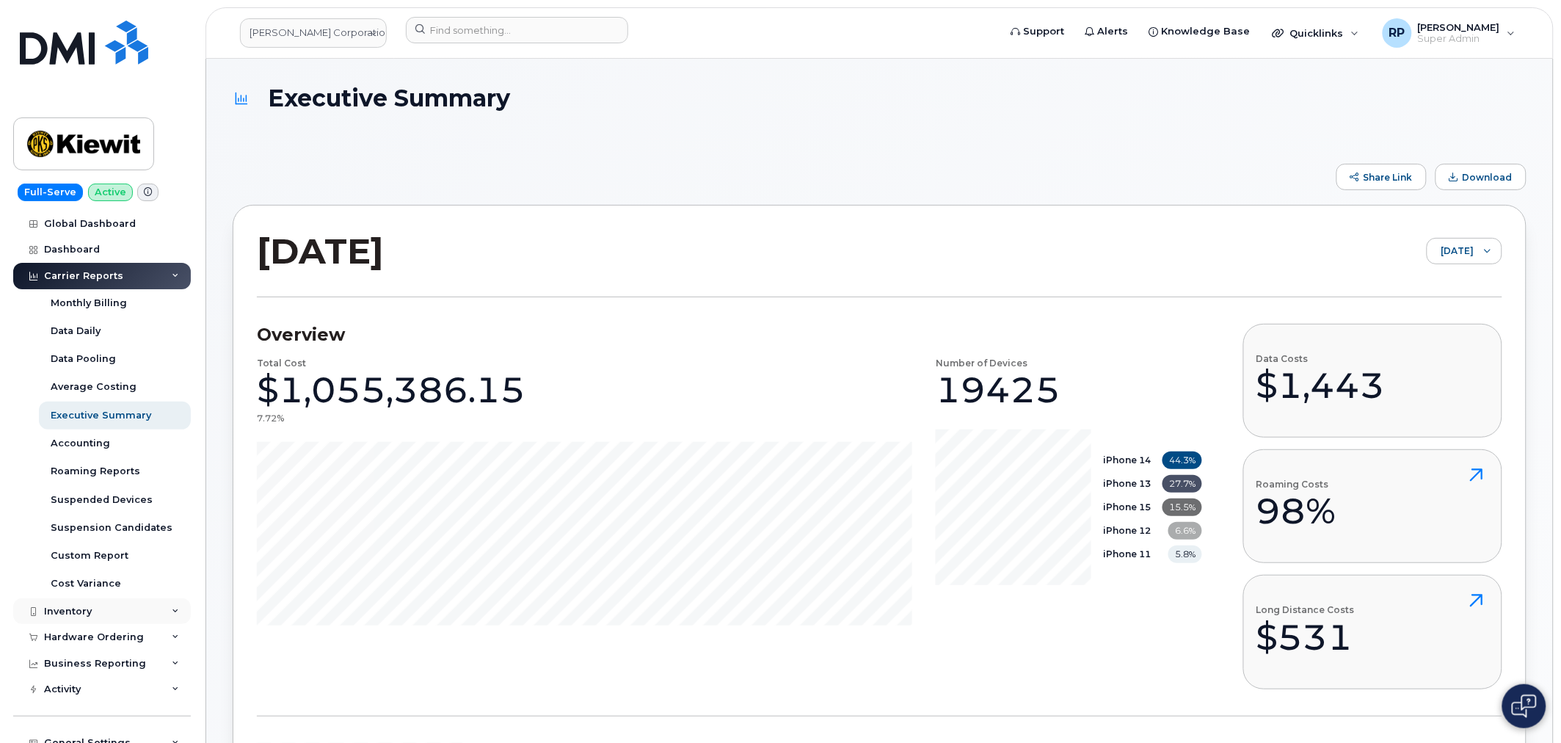
click at [81, 609] on div "Inventory" at bounding box center [68, 612] width 48 height 12
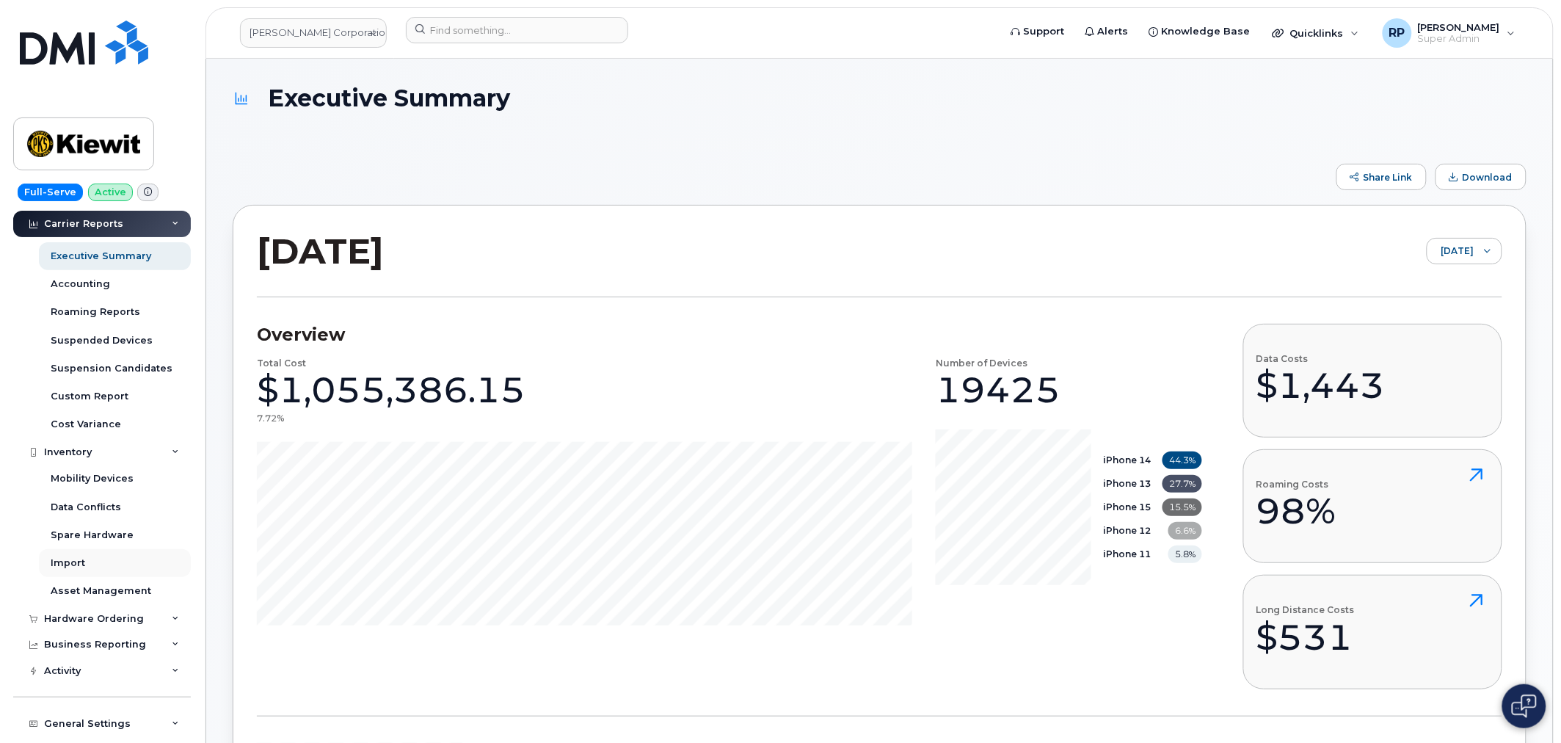
scroll to position [163, 0]
click at [100, 476] on div "Mobility Devices" at bounding box center [92, 474] width 83 height 13
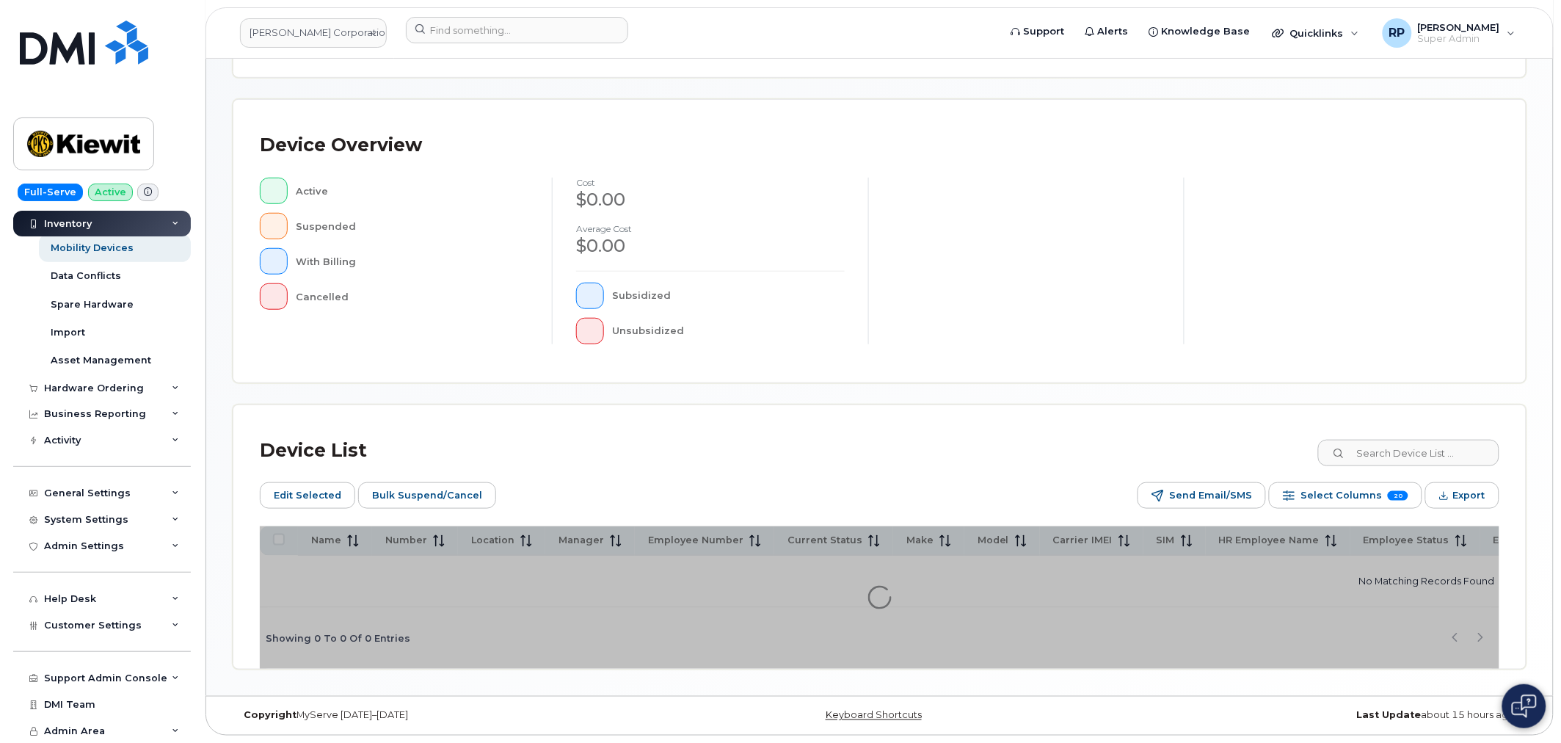
scroll to position [40, 0]
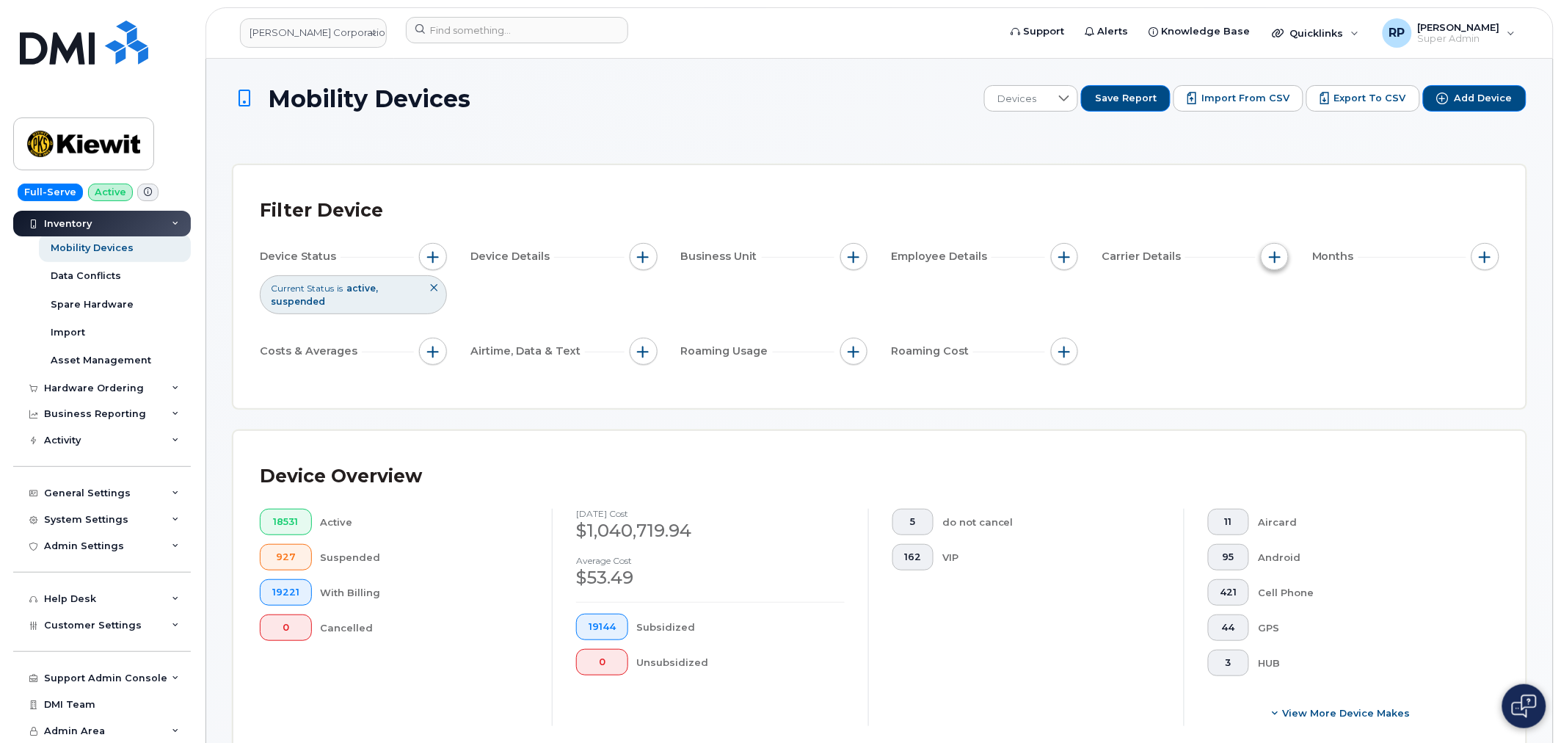
click at [1270, 264] on button "button" at bounding box center [1275, 257] width 28 height 28
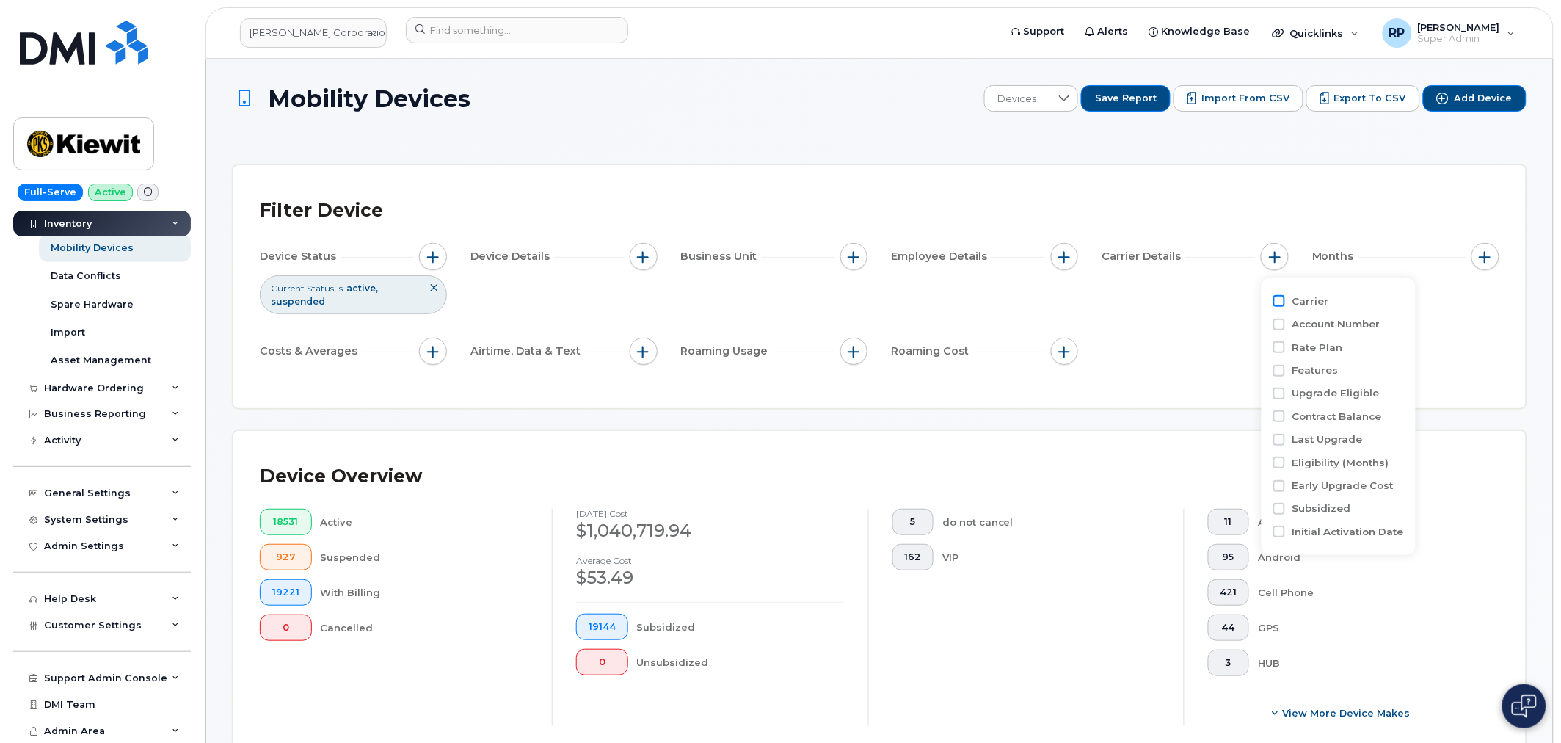
click at [1275, 303] on input "Carrier" at bounding box center [1279, 301] width 12 height 12
checkbox input "true"
click at [1310, 358] on div "empty" at bounding box center [1361, 361] width 132 height 25
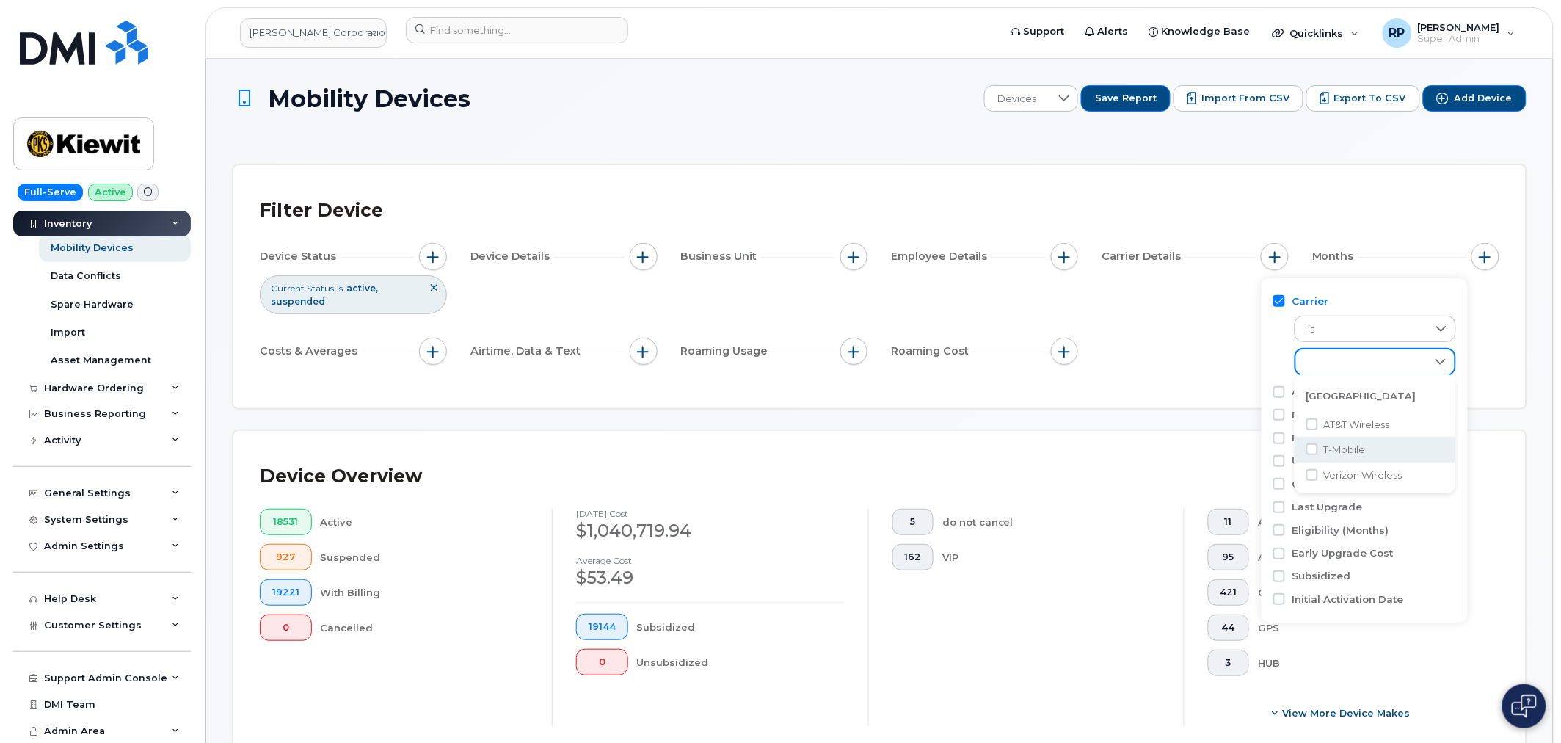
click at [1318, 446] on li "T-Mobile" at bounding box center [1375, 450] width 161 height 26
checkbox input "true"
click at [1213, 435] on div "Device Overview 18531 Active 927 Suspended 19221 With Billing 0 Cancelled July …" at bounding box center [879, 597] width 1293 height 333
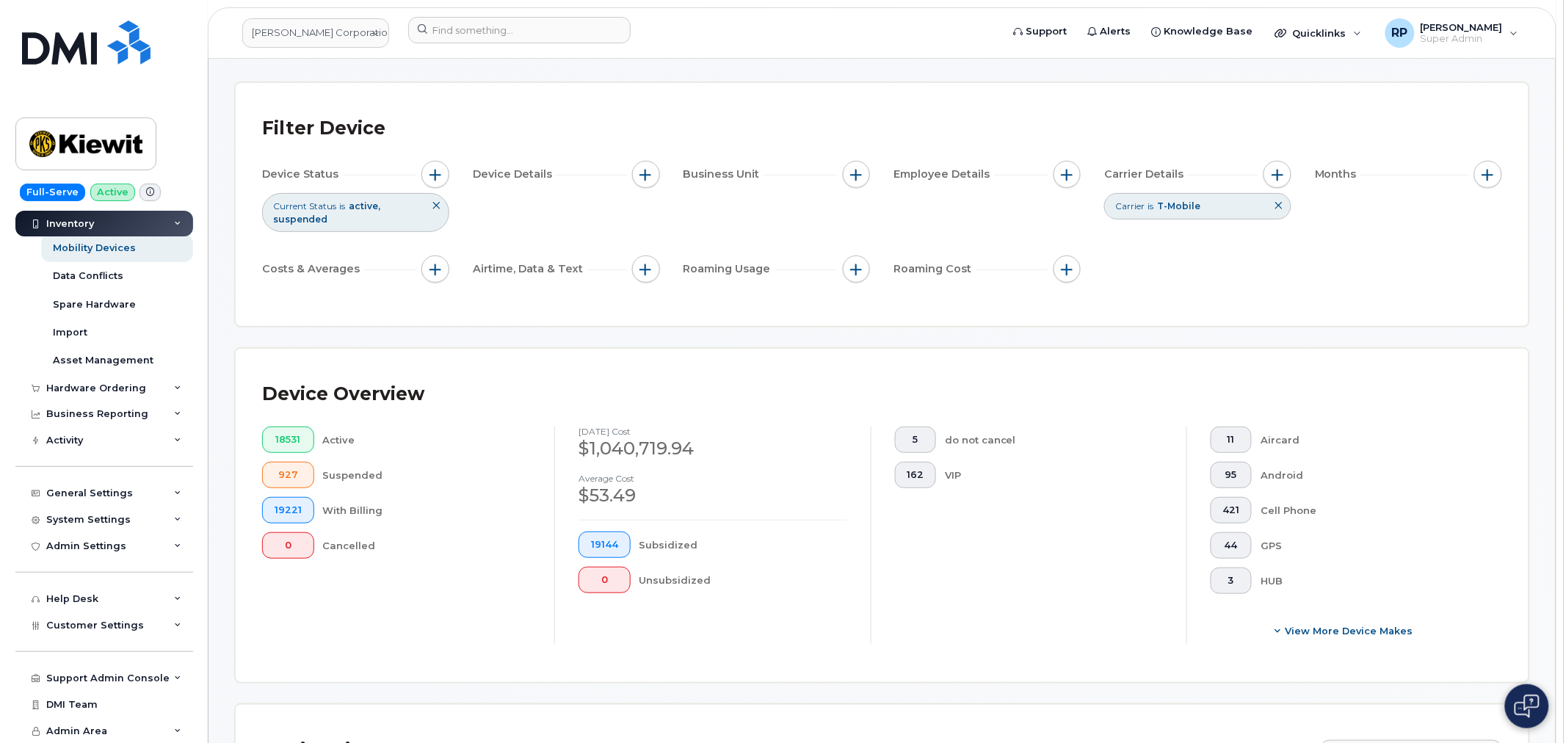
scroll to position [244, 0]
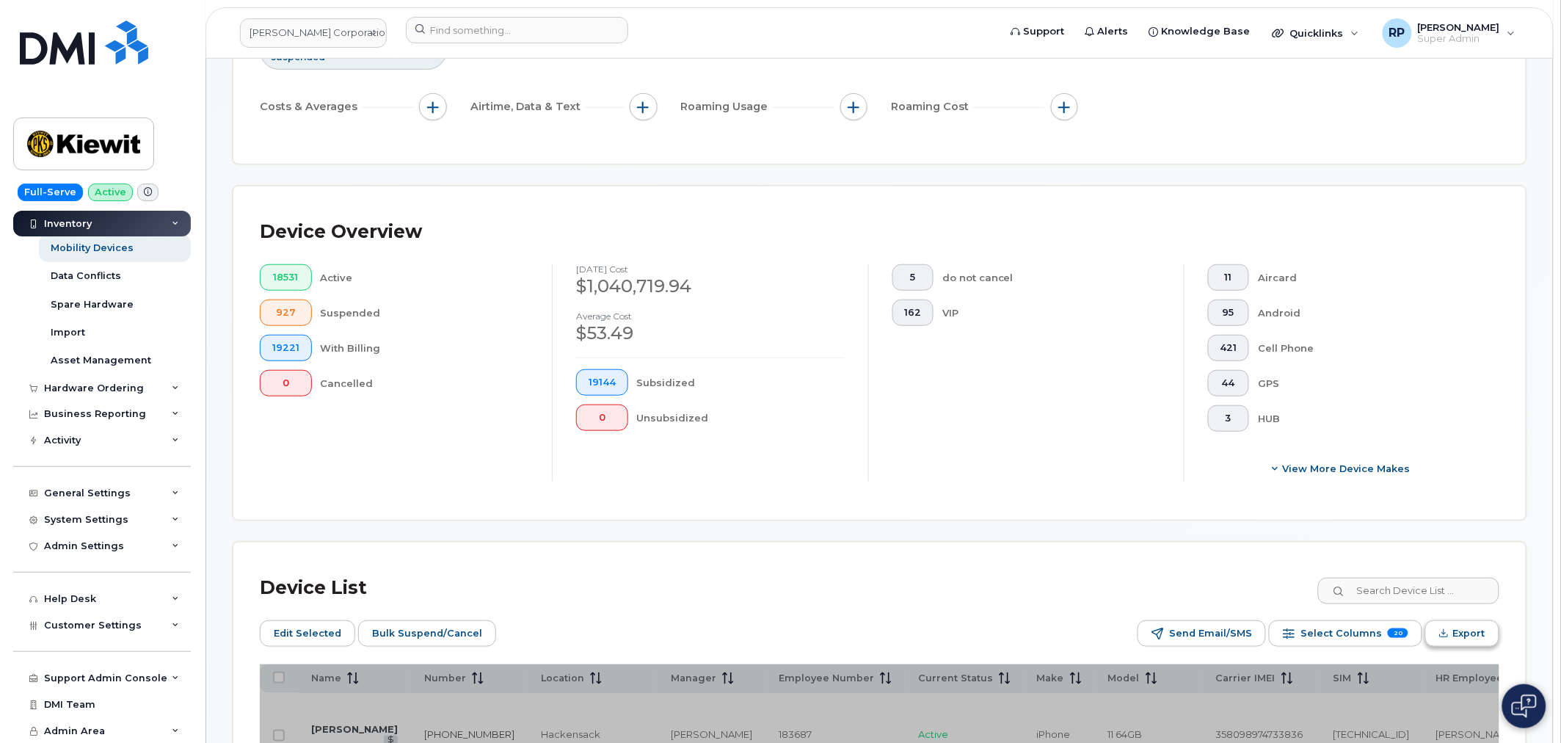
click at [1404, 632] on icon "Export" at bounding box center [1444, 633] width 10 height 10
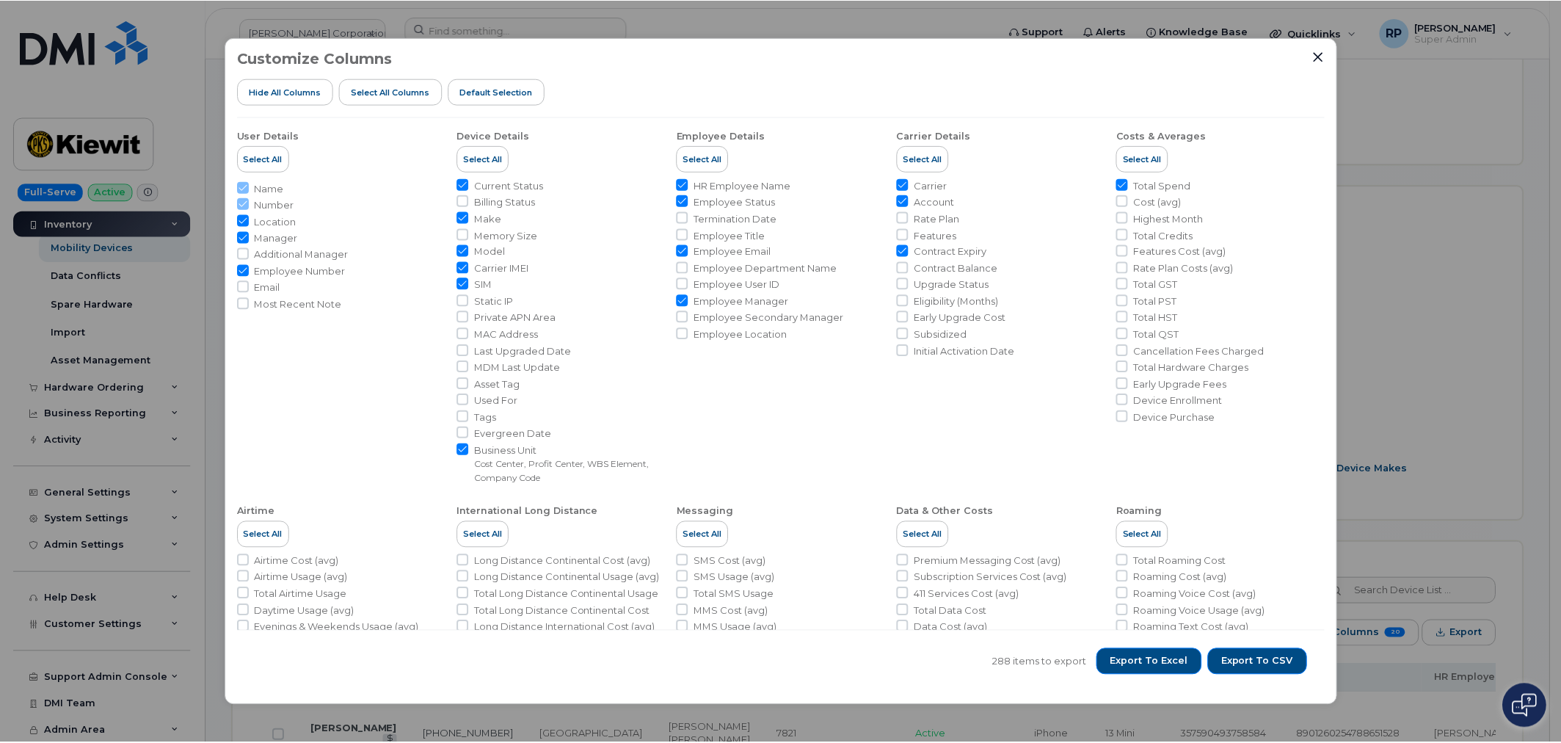
scroll to position [0, 710]
click at [1315, 54] on button "Close" at bounding box center [1321, 56] width 13 height 13
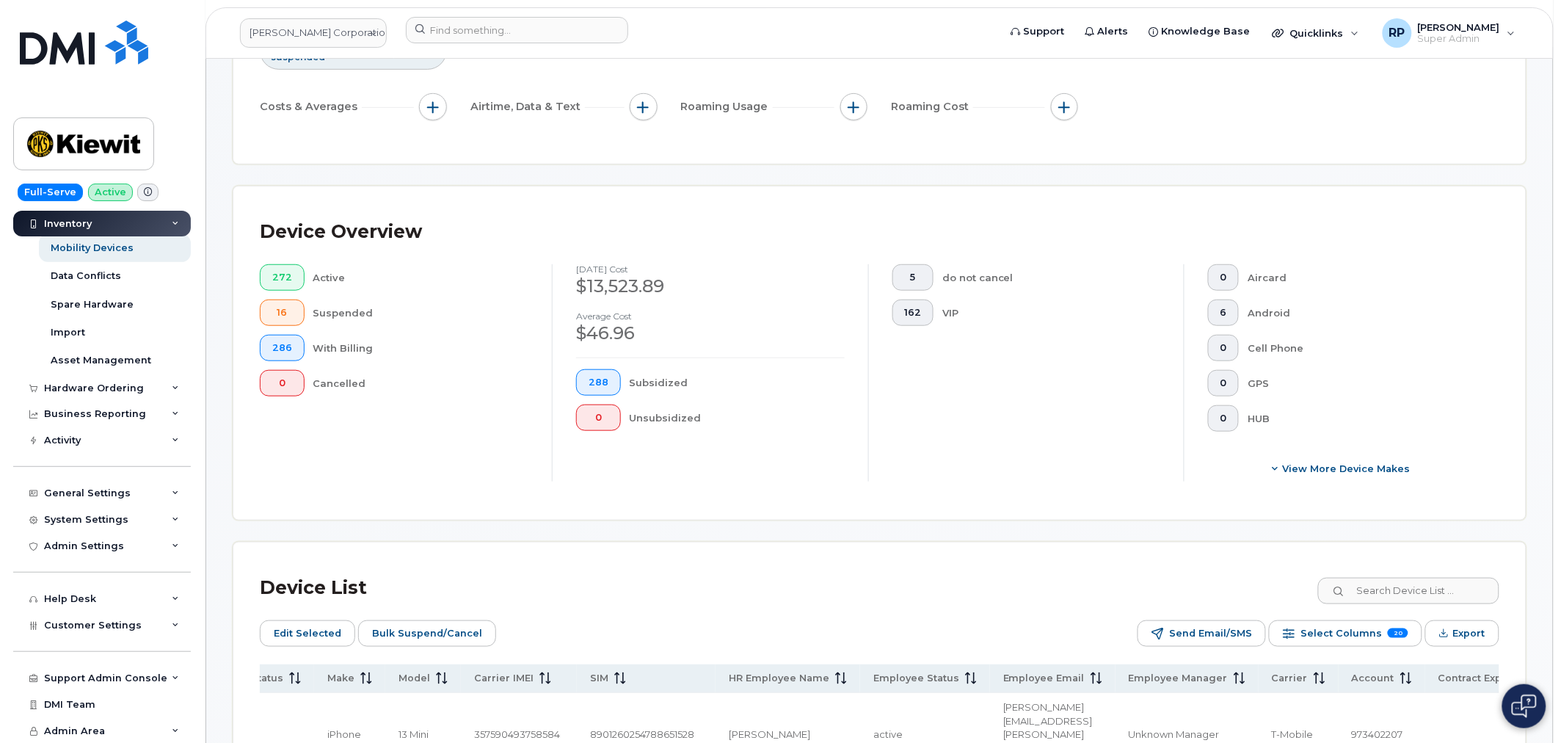
scroll to position [0, 0]
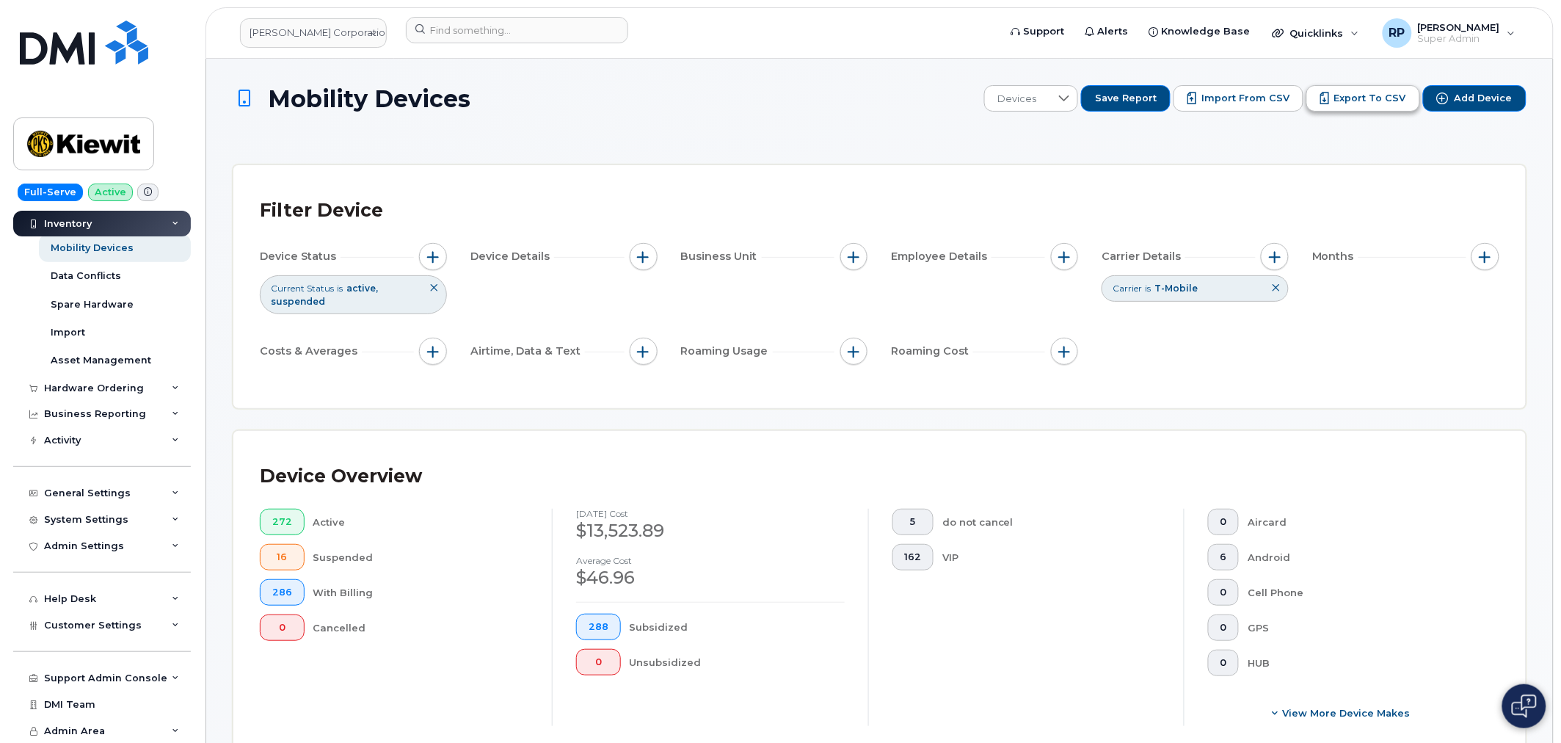
click at [1392, 92] on span "Export to CSV" at bounding box center [1370, 98] width 72 height 13
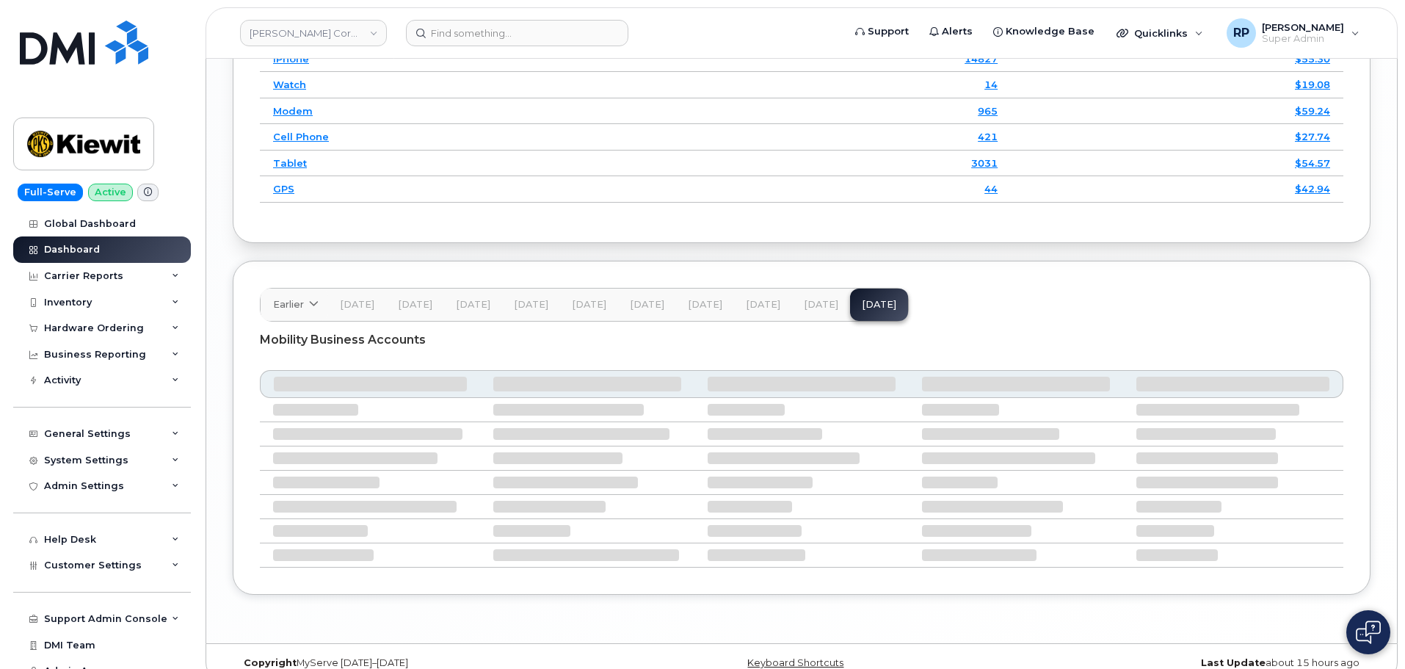
scroll to position [2195, 0]
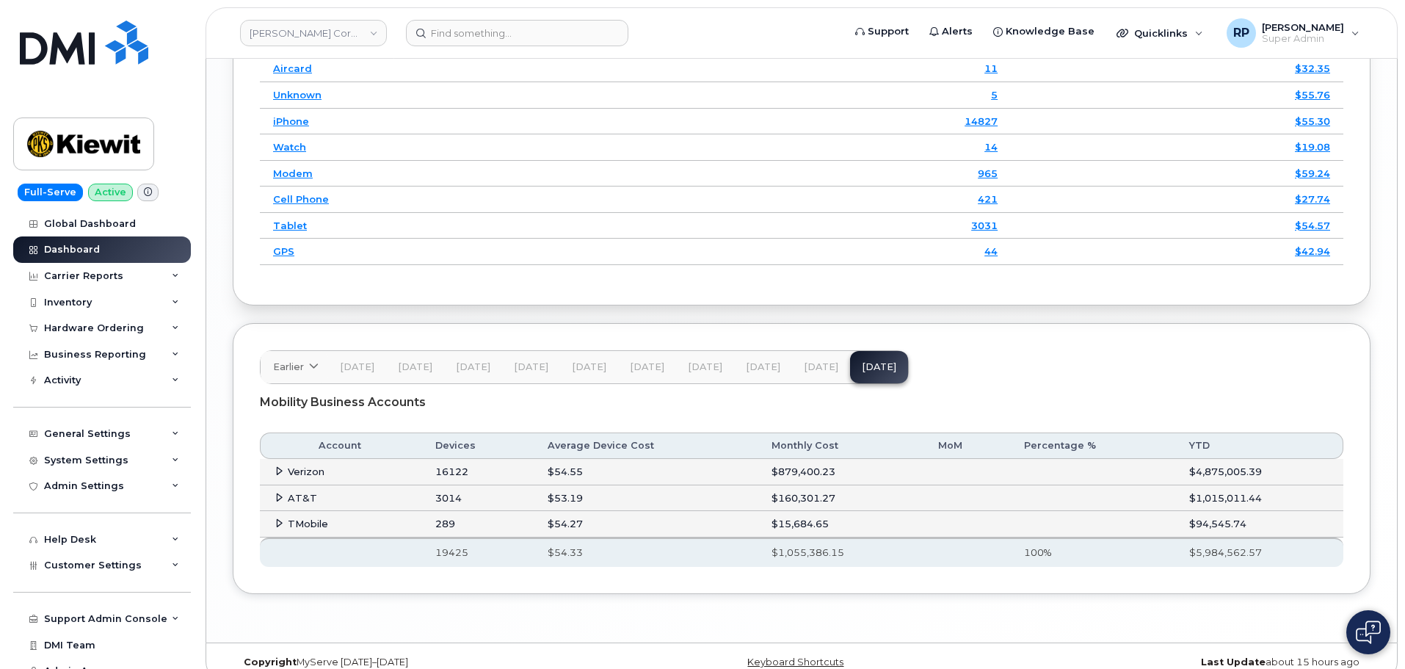
click at [280, 518] on icon at bounding box center [280, 523] width 10 height 10
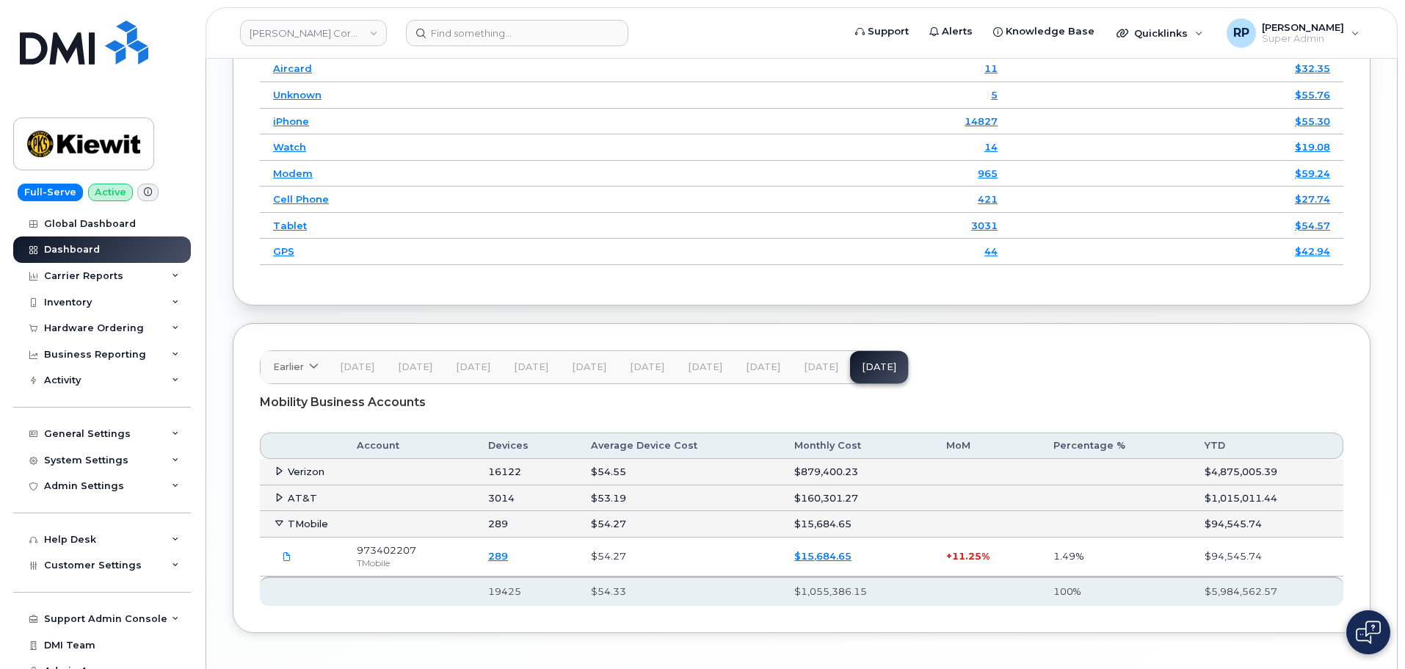
scroll to position [2233, 0]
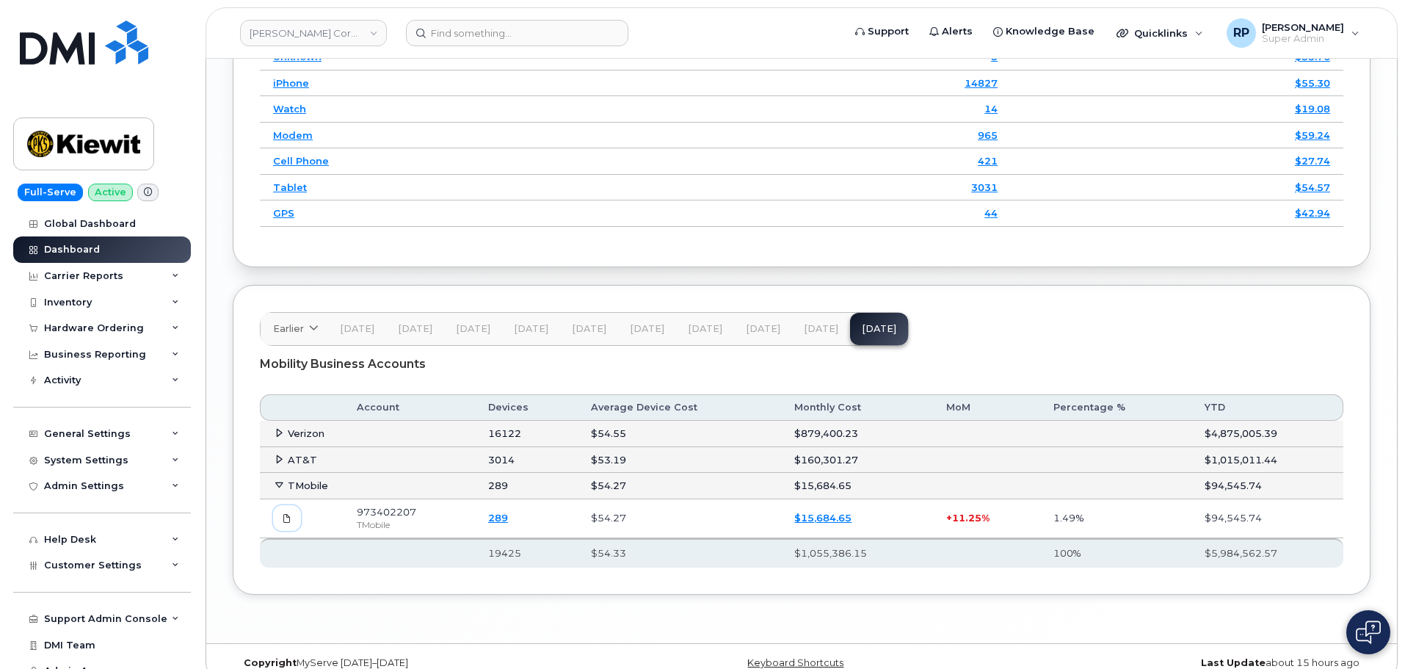
click at [286, 514] on icon at bounding box center [287, 518] width 9 height 9
